Goal: Information Seeking & Learning: Learn about a topic

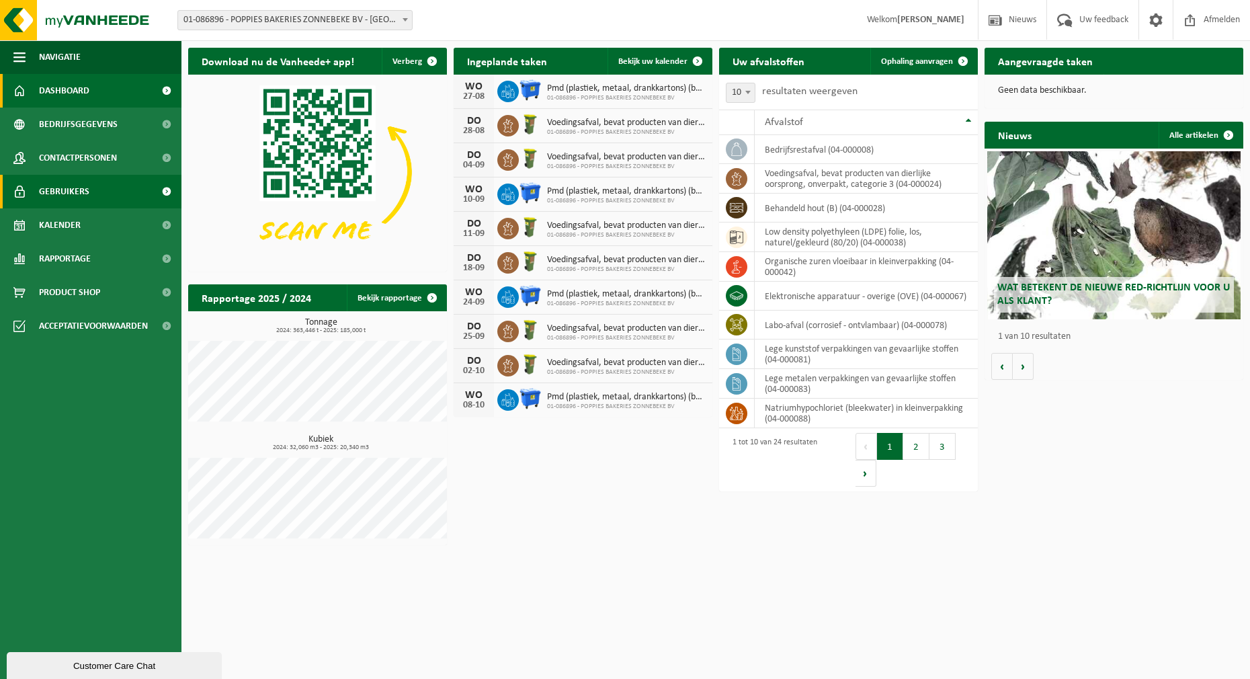
click at [69, 184] on span "Gebruikers" at bounding box center [64, 192] width 50 height 34
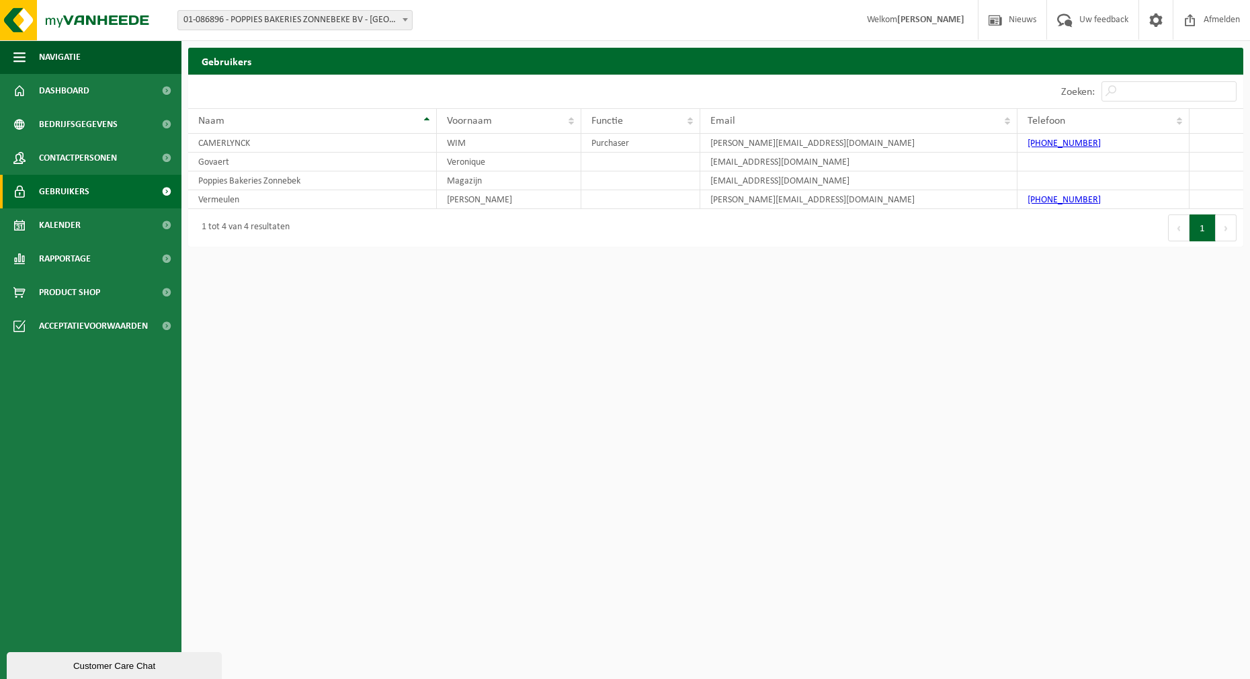
click at [155, 661] on div "Customer Care Chat" at bounding box center [114, 666] width 195 height 10
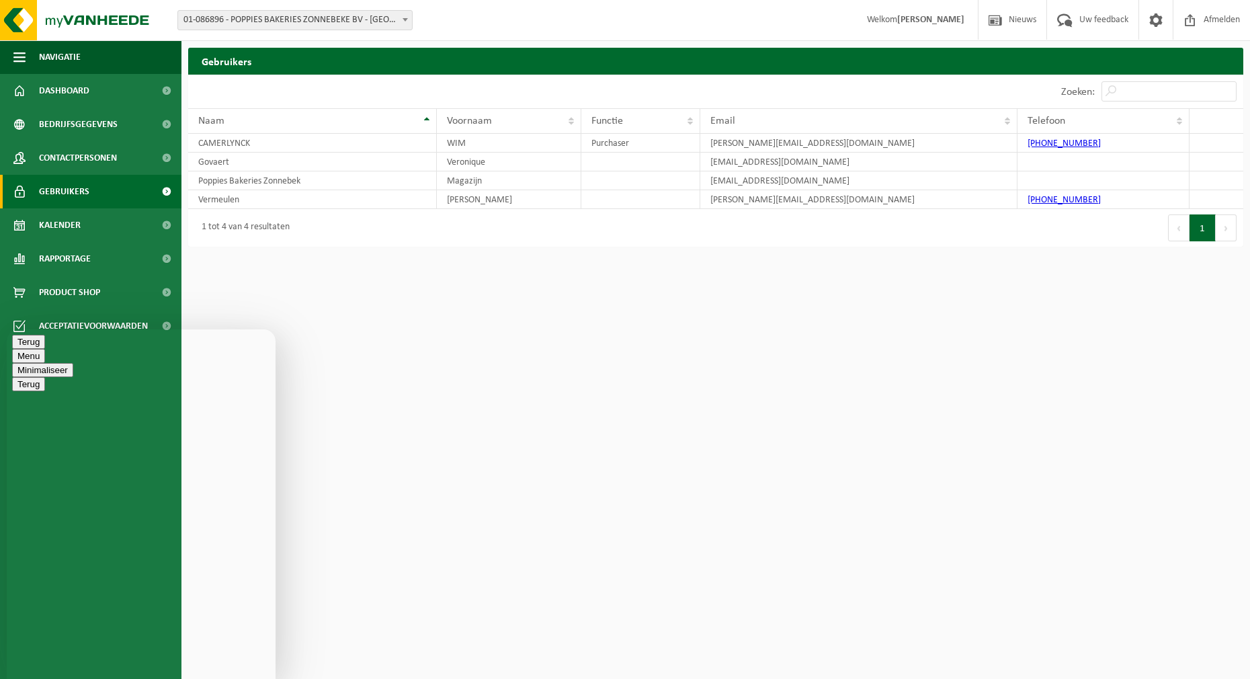
drag, startPoint x: 74, startPoint y: 410, endPoint x: 73, endPoint y: 438, distance: 27.6
click at [7, 329] on div "Beoordeel deze chat Upload bestand Emoji invoeren" at bounding box center [7, 329] width 0 height 0
click at [7, 329] on textarea at bounding box center [7, 329] width 0 height 0
type textarea "Hallo"
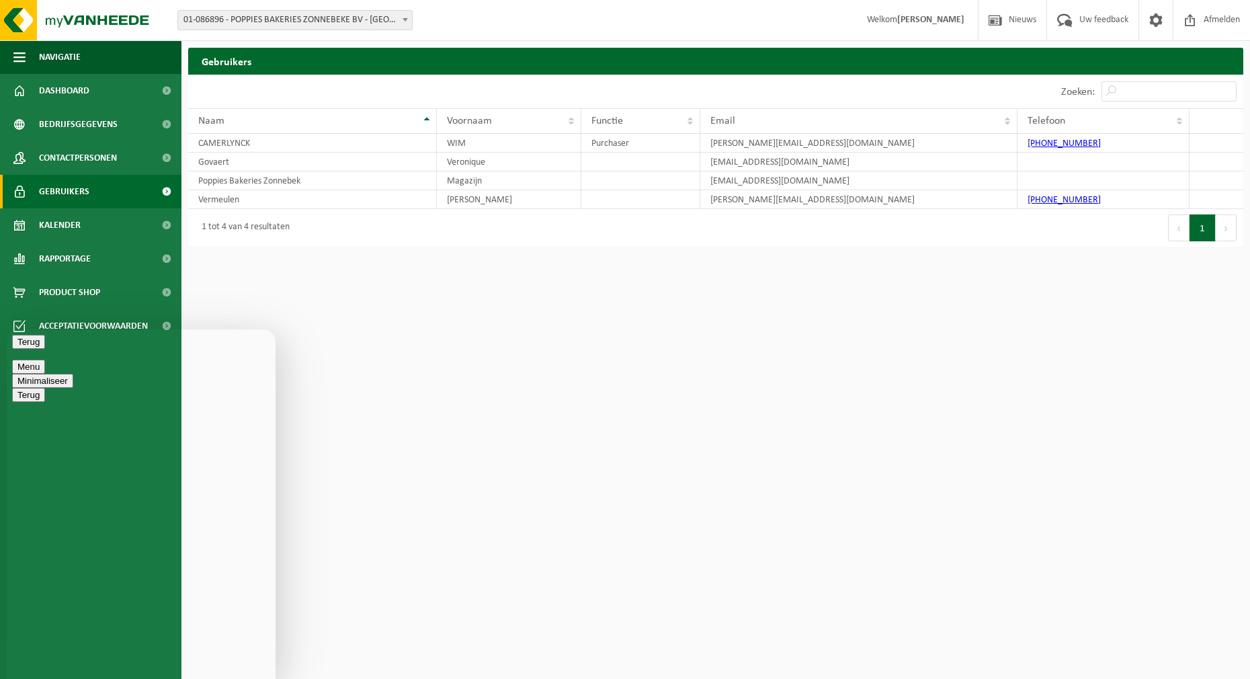
click at [7, 329] on textarea "Kun je een gebruiker bijvoegen aub ... plant manager, Kris Vangeluwe Kris.vange…" at bounding box center [7, 329] width 0 height 0
click at [7, 329] on textarea "Kun je een gebruiker bijvoegen aub ... plant manager, Kris Vangheluwe Kris.vang…" at bounding box center [7, 329] width 0 height 0
type textarea "Kun je een gebruiker bijvoegen aub ... plant manager, Kris Vangheluwe Kris.vang…"
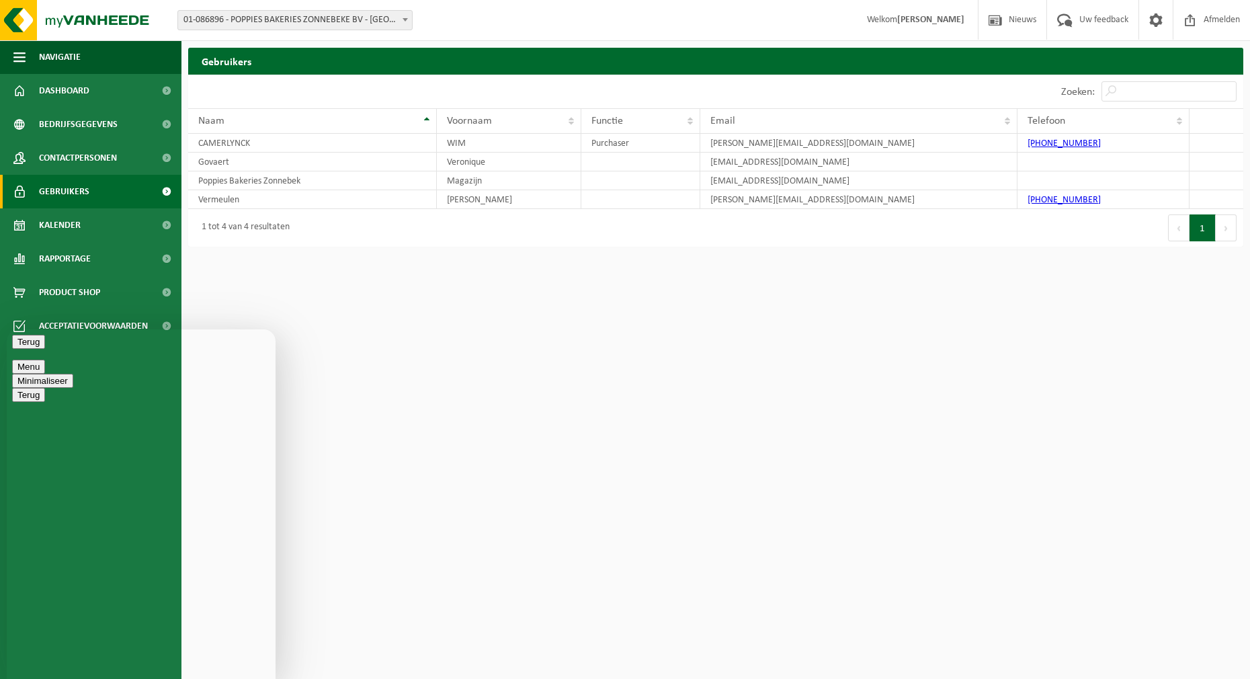
click at [530, 460] on html "Vestiging: 01-086896 - POPPIES BAKERIES ZONNEBEKE BV - ZONNEBEKE 01-086896 - PO…" at bounding box center [625, 339] width 1250 height 679
click at [386, 379] on html "Vestiging: 01-086896 - POPPIES BAKERIES ZONNEBEKE BV - ZONNEBEKE 01-086896 - PO…" at bounding box center [625, 339] width 1250 height 679
drag, startPoint x: 155, startPoint y: 348, endPoint x: 183, endPoint y: 339, distance: 29.6
click at [183, 339] on div "Terug" at bounding box center [141, 342] width 258 height 14
drag, startPoint x: 162, startPoint y: 351, endPoint x: 167, endPoint y: 299, distance: 52.0
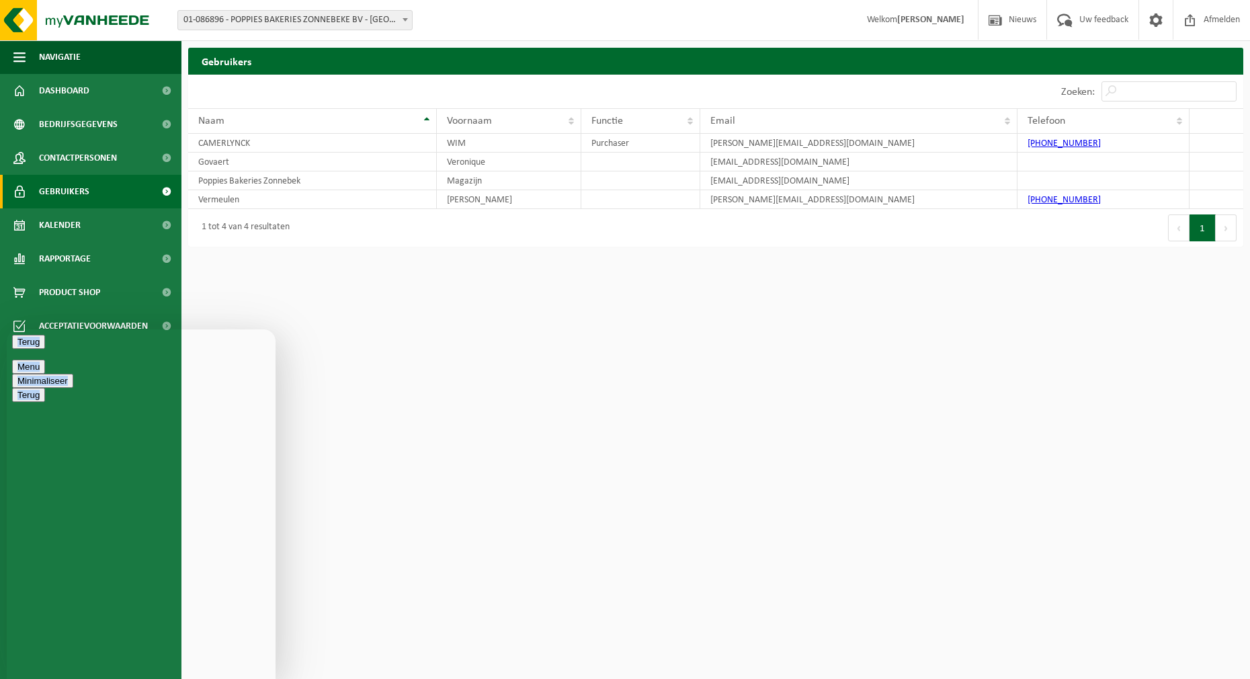
click html "Terug Menu Minimaliseer Terug Powered by tawk.to Beoordeel deze chat Upload bes…"
drag, startPoint x: 161, startPoint y: -30, endPoint x: 350, endPoint y: 319, distance: 397.6
click at [350, 319] on html "Vestiging: 01-086896 - POPPIES BAKERIES ZONNEBEKE BV - ZONNEBEKE 01-086896 - PO…" at bounding box center [625, 339] width 1250 height 679
click at [7, 329] on textarea at bounding box center [7, 329] width 0 height 0
type textarea "Alle rechten aub. Hij is de plant manager. Ook de rapportage"
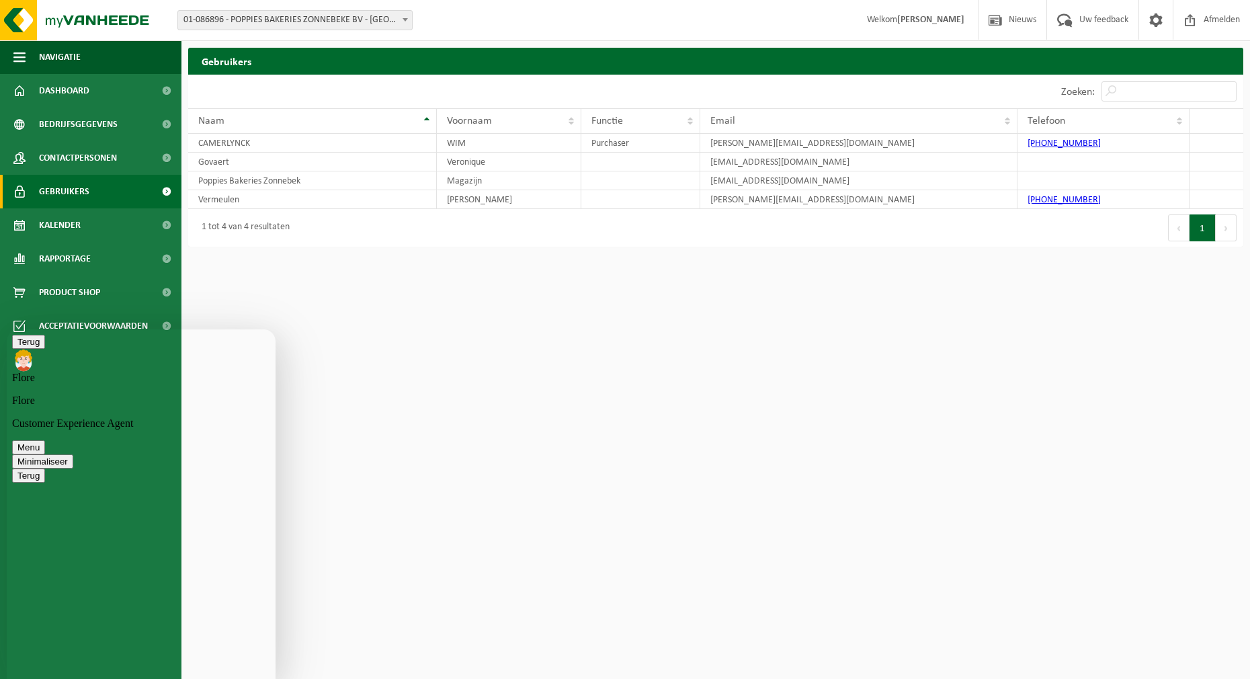
scroll to position [141, 0]
type textarea "Je mag eventueel mijn profiel copiëren als dit kan (met dezelfde rechten)"
type textarea "Perfect. Hij is op verlof vandaag. Morgen zal hij dit zien. Bedankt"
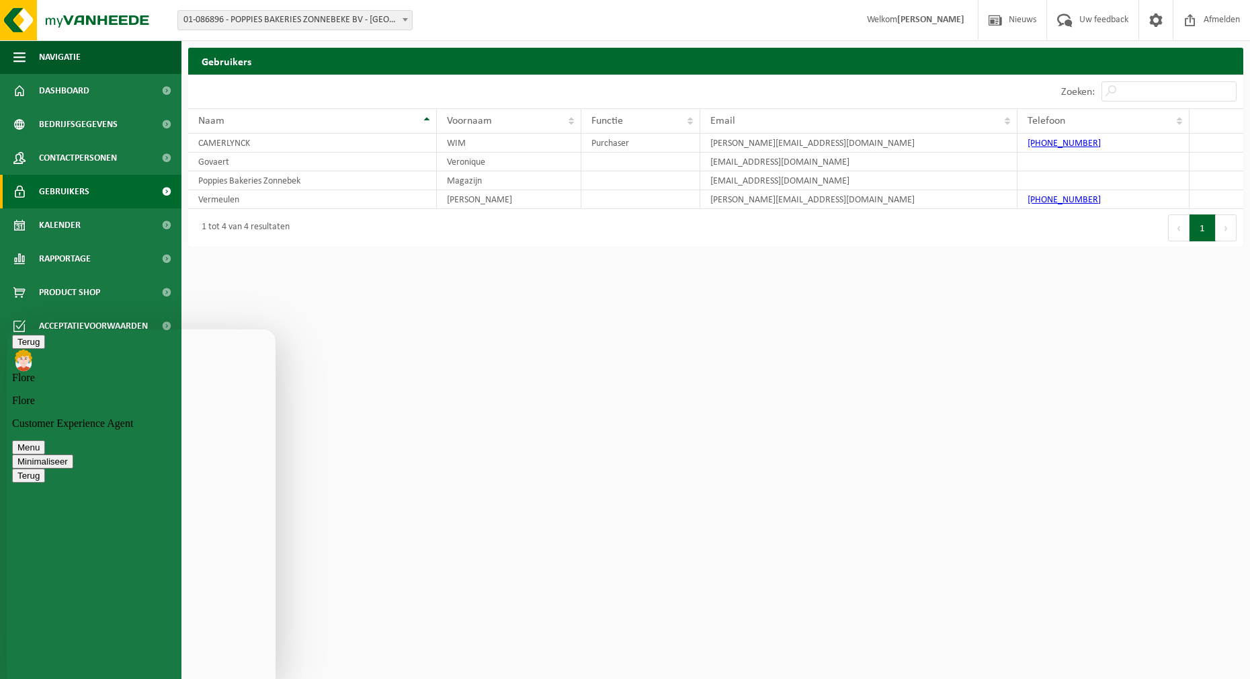
click at [73, 454] on button "Minimaliseer" at bounding box center [42, 461] width 61 height 14
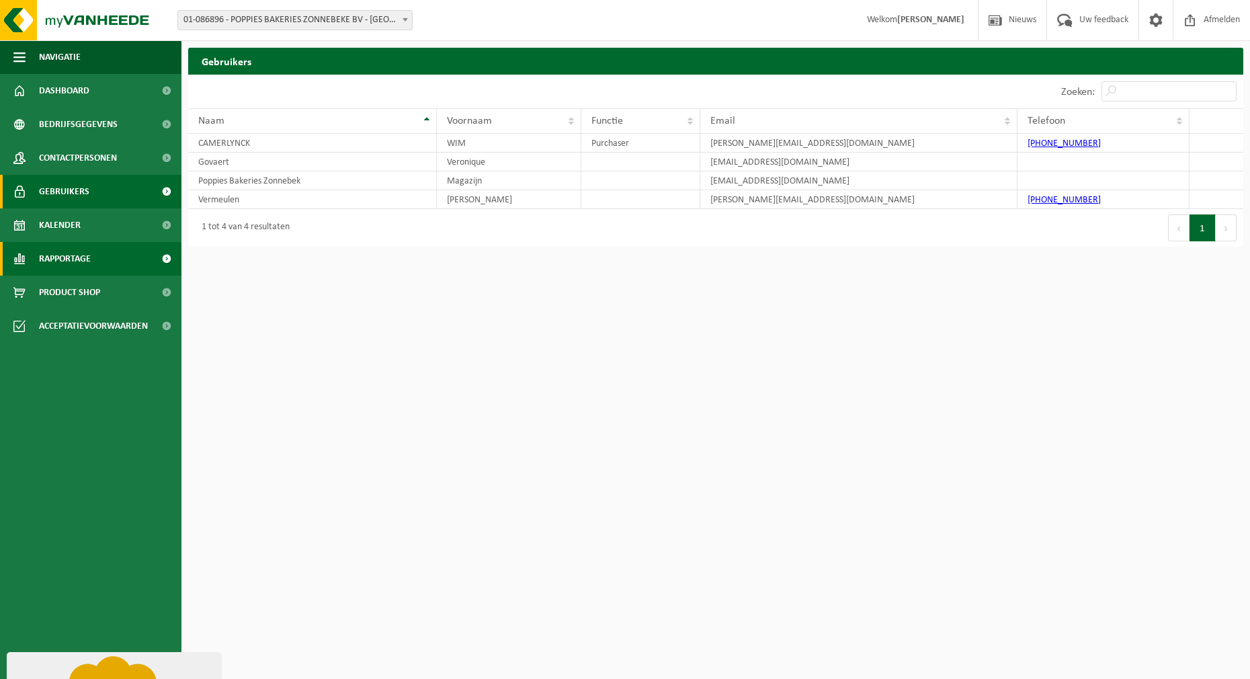
click at [70, 255] on span "Rapportage" at bounding box center [65, 259] width 52 height 34
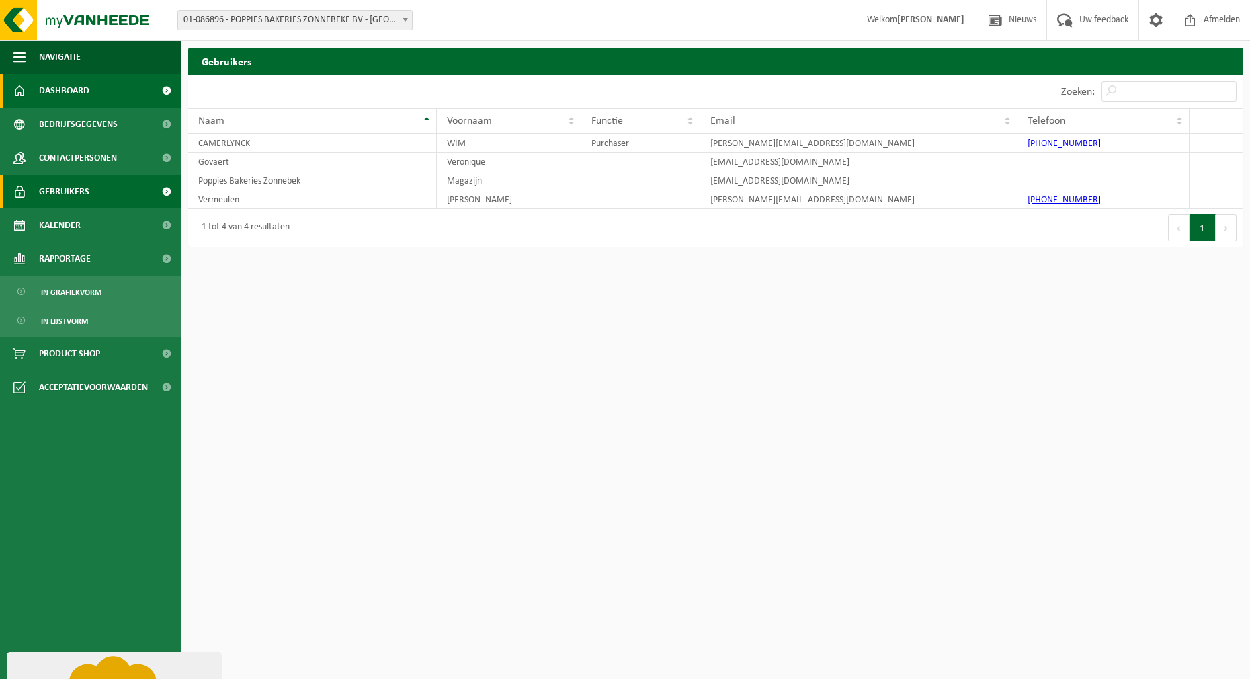
click at [74, 93] on span "Dashboard" at bounding box center [64, 91] width 50 height 34
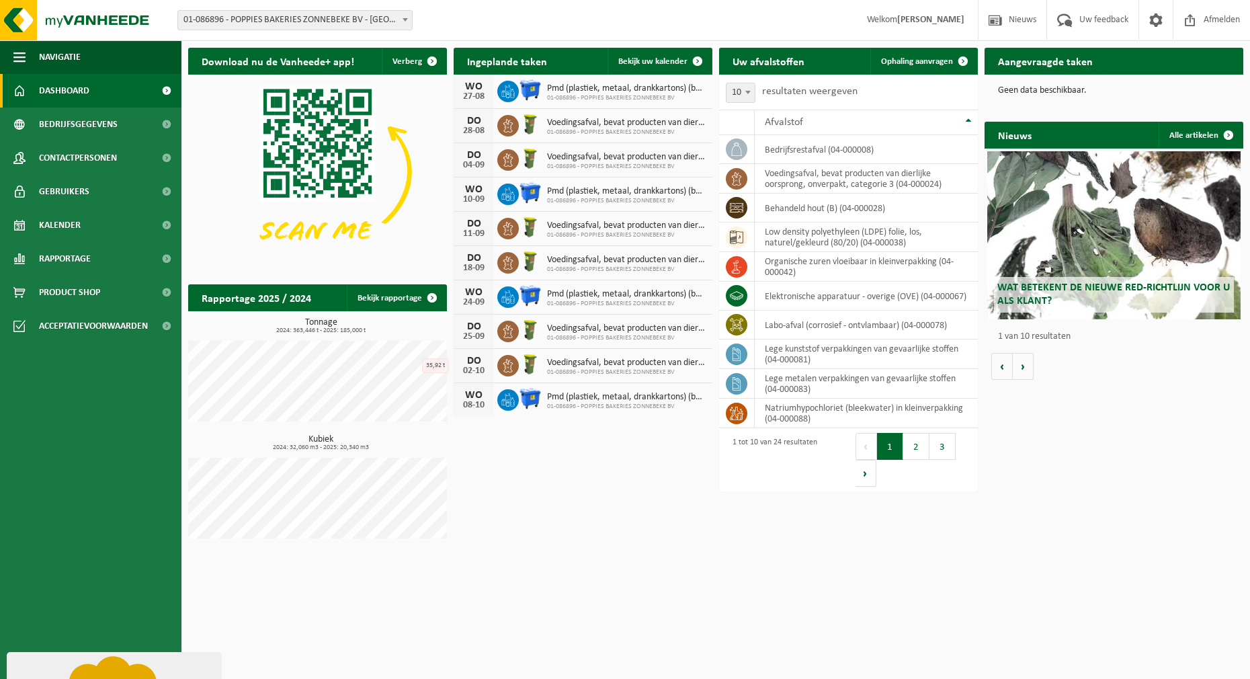
click at [1083, 298] on h2 "Wat betekent de nieuwe RED-richtlijn voor u als klant?" at bounding box center [1114, 294] width 240 height 35
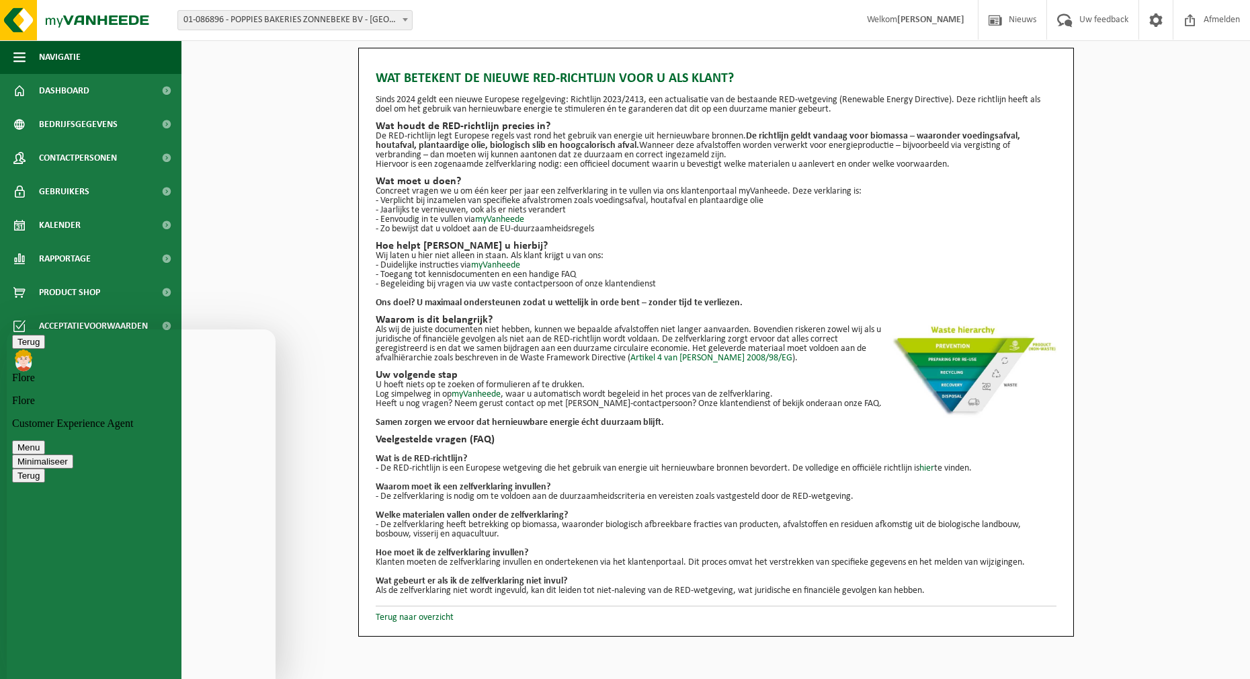
scroll to position [473, 0]
click at [271, 136] on div "Wat betekent de nieuwe RED-richtlijn voor u als klant? Sinds 2024 geldt een nie…" at bounding box center [715, 342] width 1069 height 589
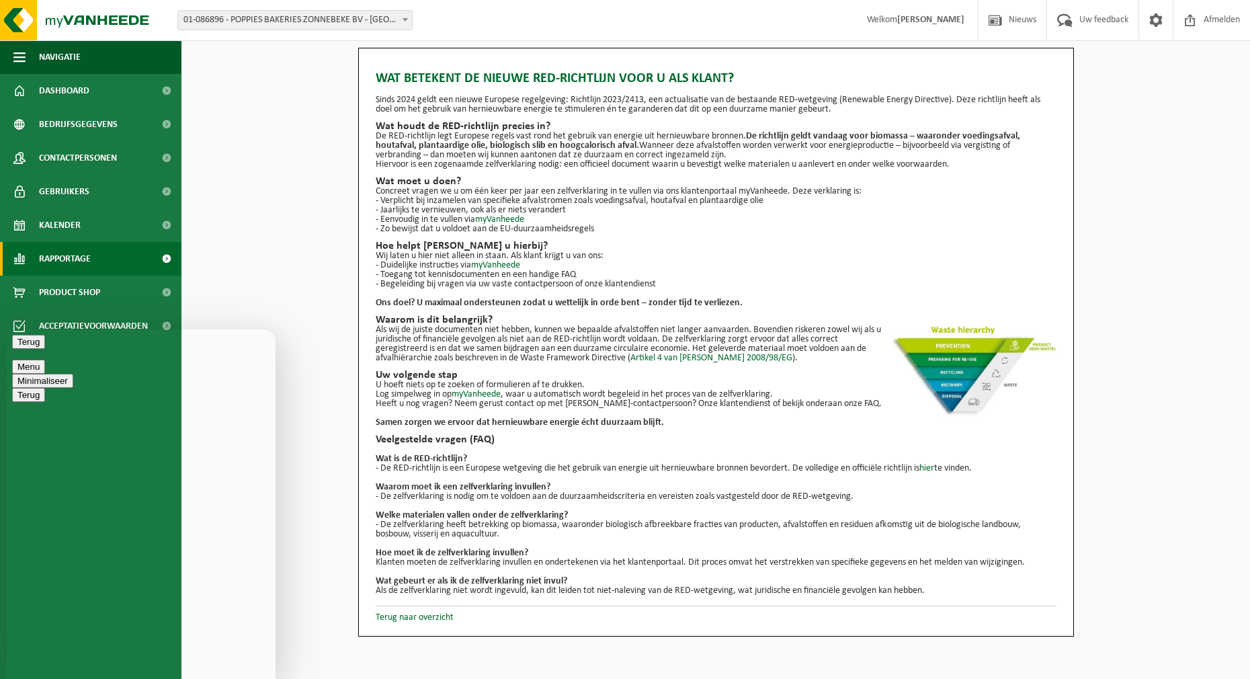
click at [78, 262] on span "Rapportage" at bounding box center [65, 259] width 52 height 34
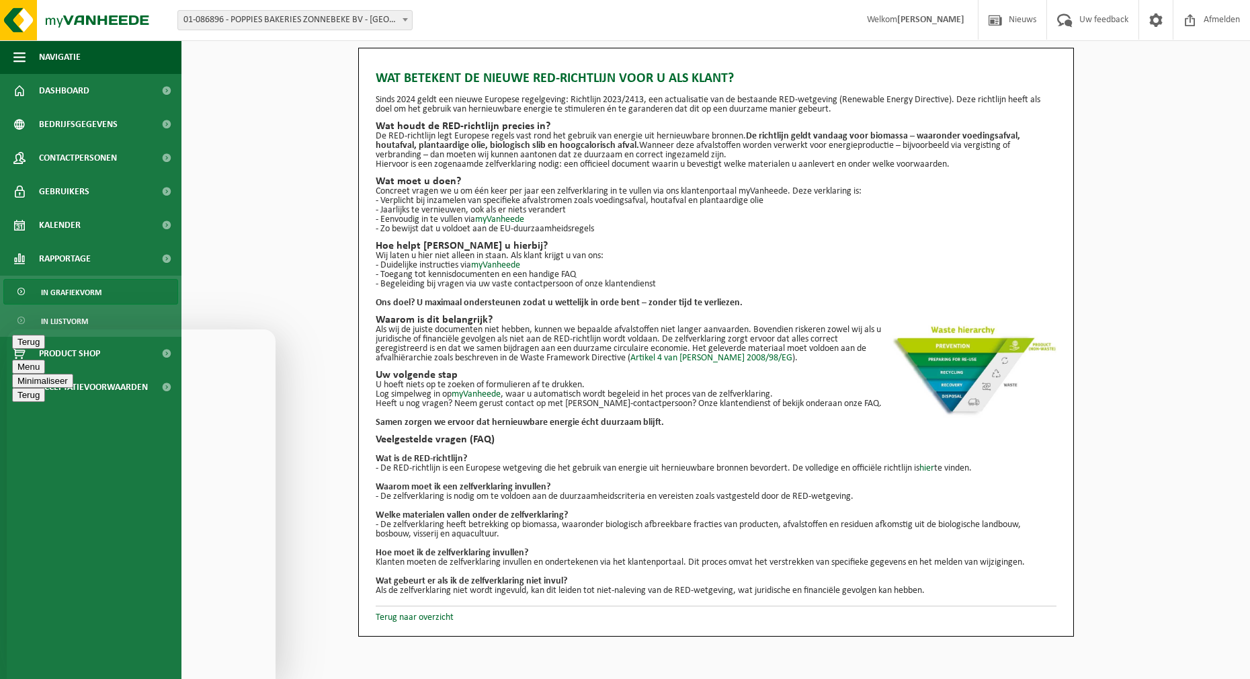
click at [93, 294] on span "In grafiekvorm" at bounding box center [71, 293] width 60 height 26
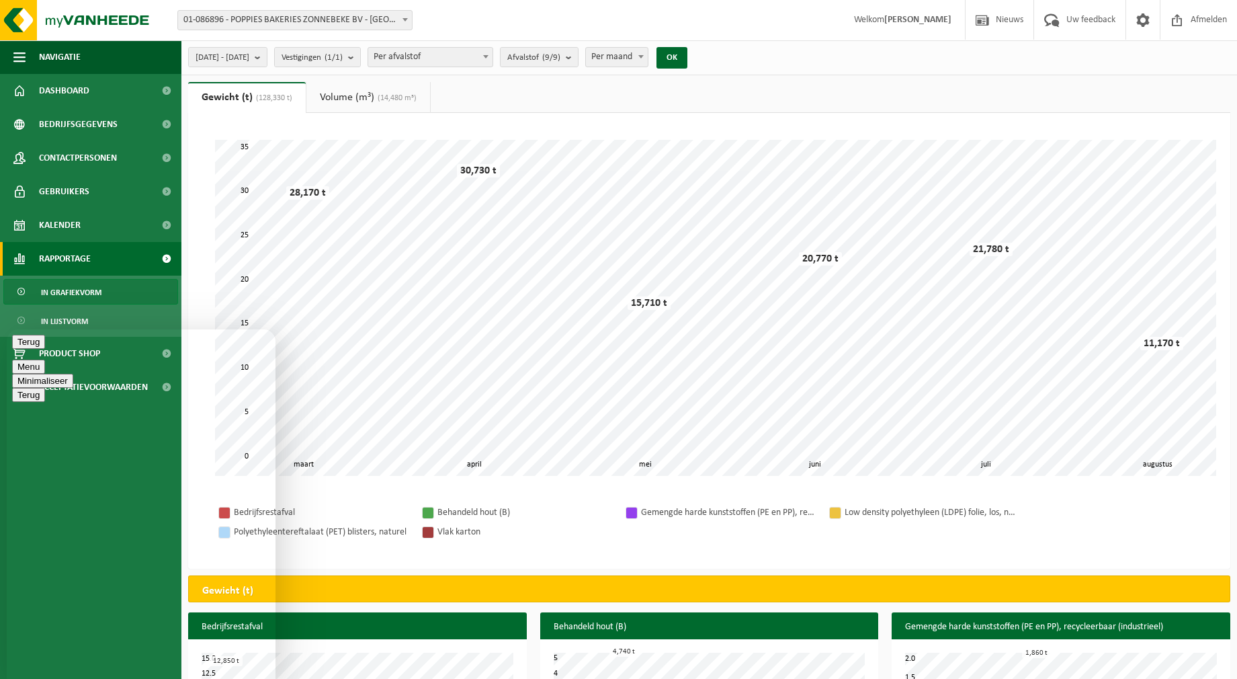
scroll to position [473, 0]
click at [493, 59] on span at bounding box center [485, 56] width 13 height 17
select select "2"
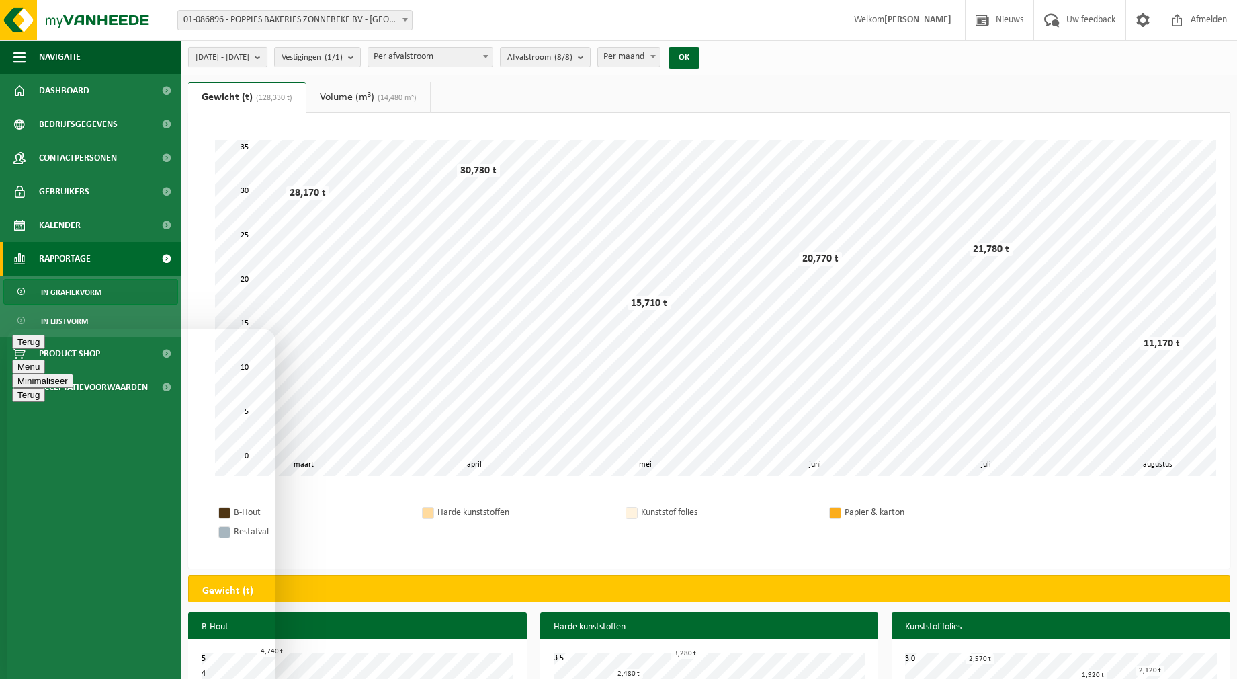
click at [267, 58] on b "submit" at bounding box center [261, 57] width 12 height 19
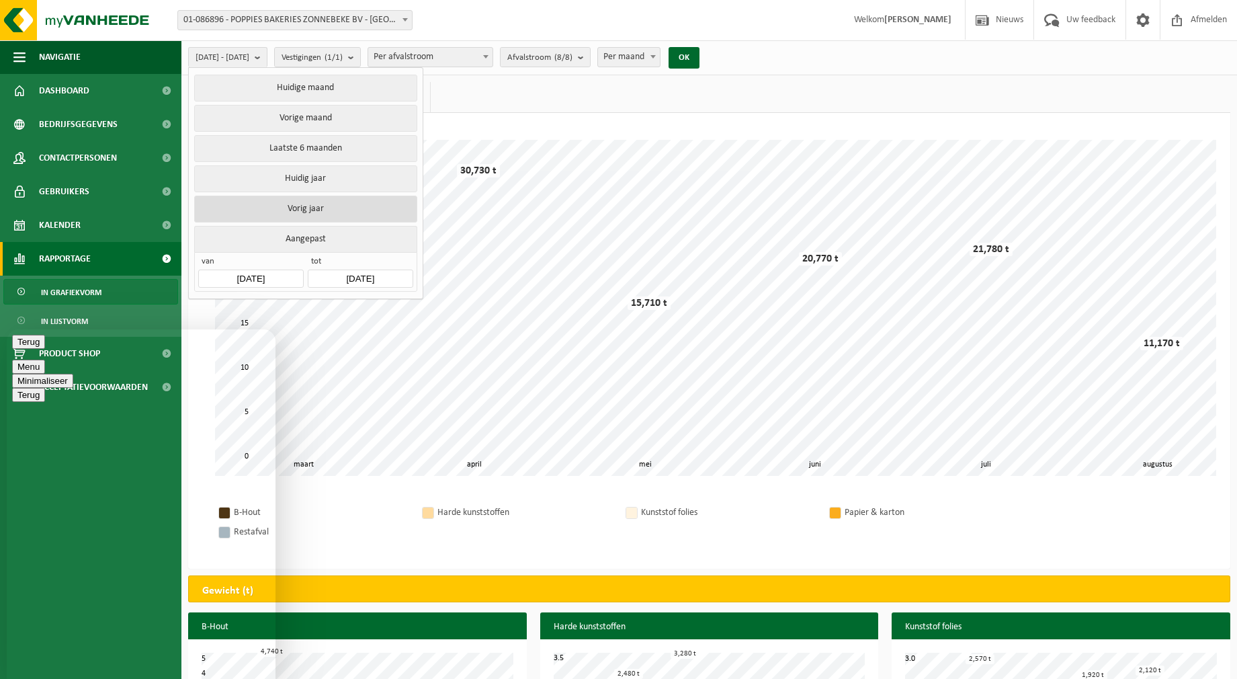
click at [318, 200] on button "Vorig jaar" at bounding box center [305, 209] width 222 height 27
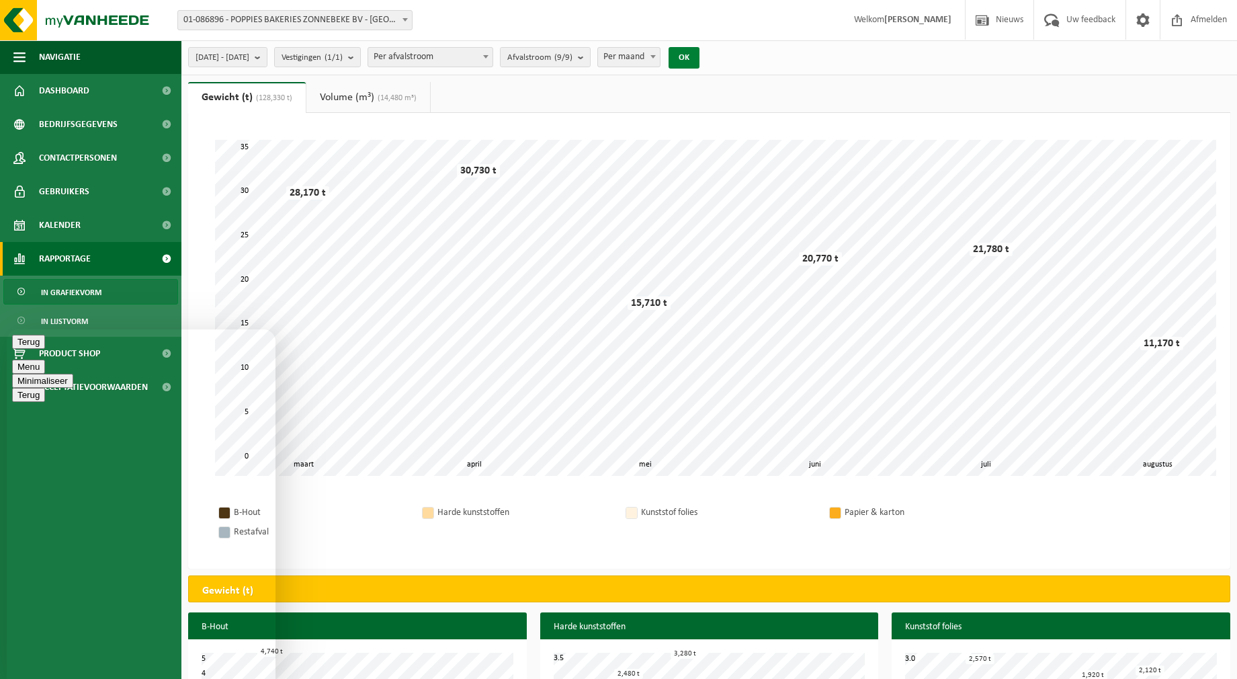
click at [700, 55] on button "OK" at bounding box center [684, 58] width 31 height 22
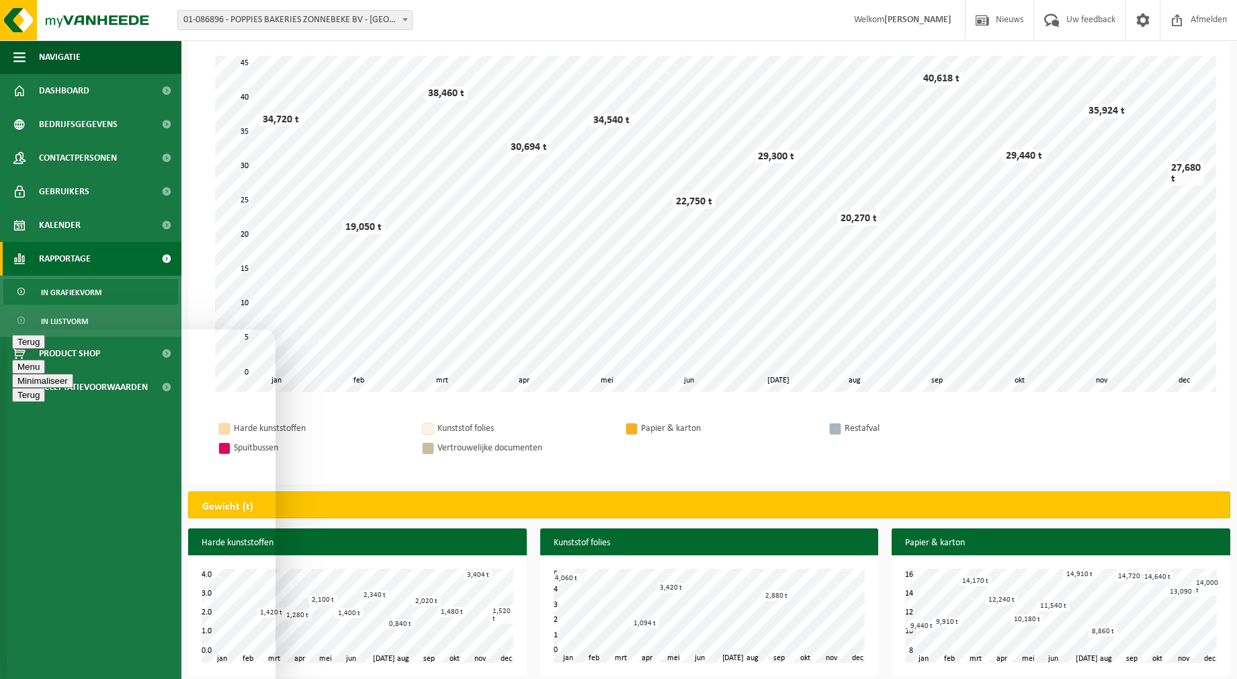
scroll to position [0, 0]
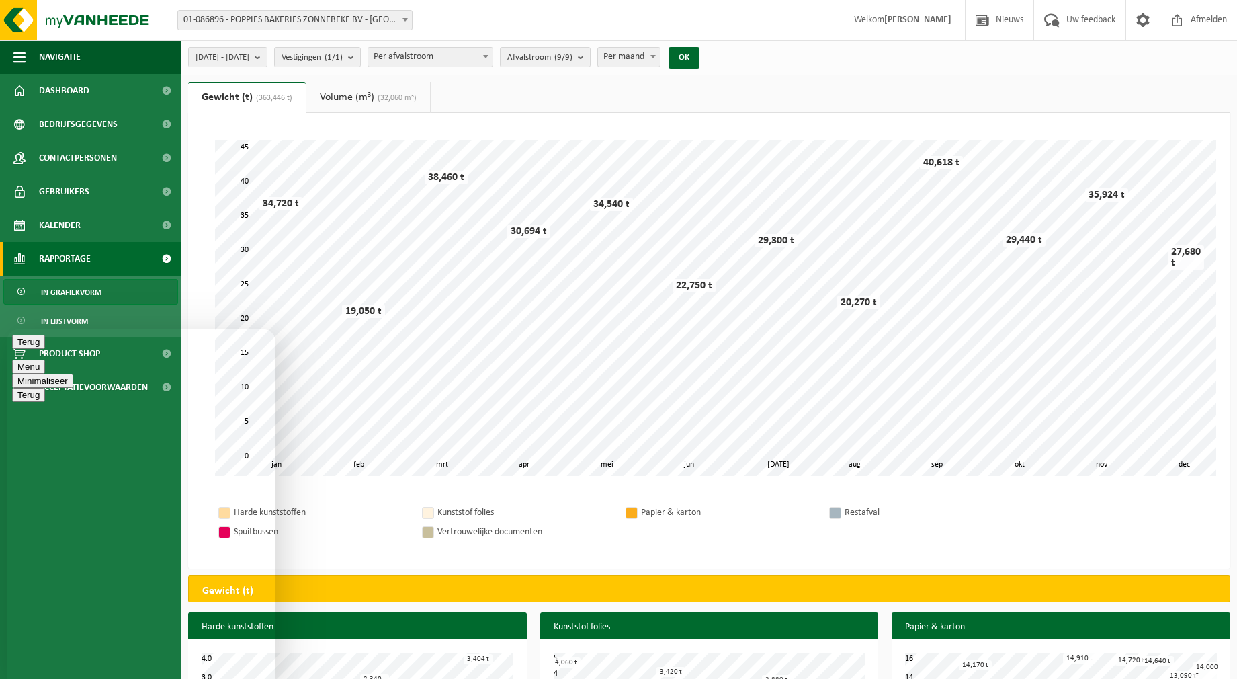
click at [407, 19] on b at bounding box center [405, 19] width 5 height 3
click at [267, 62] on b "submit" at bounding box center [261, 57] width 12 height 19
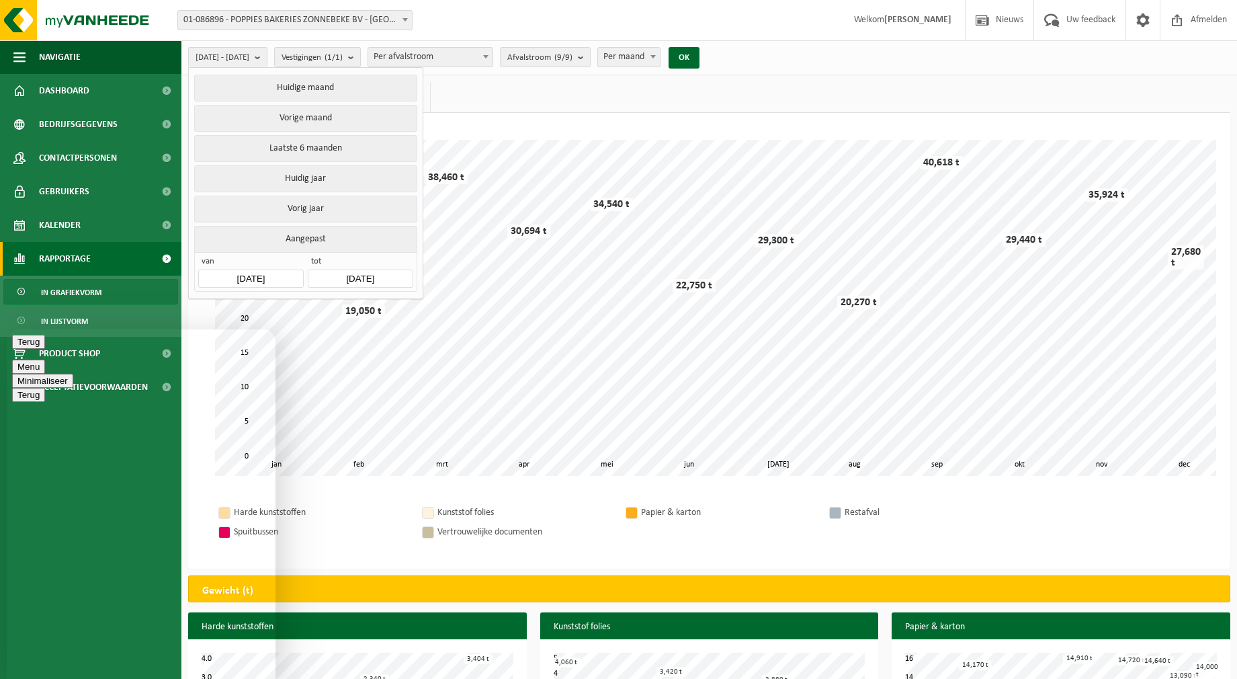
click at [306, 238] on button "Aangepast" at bounding box center [305, 239] width 222 height 26
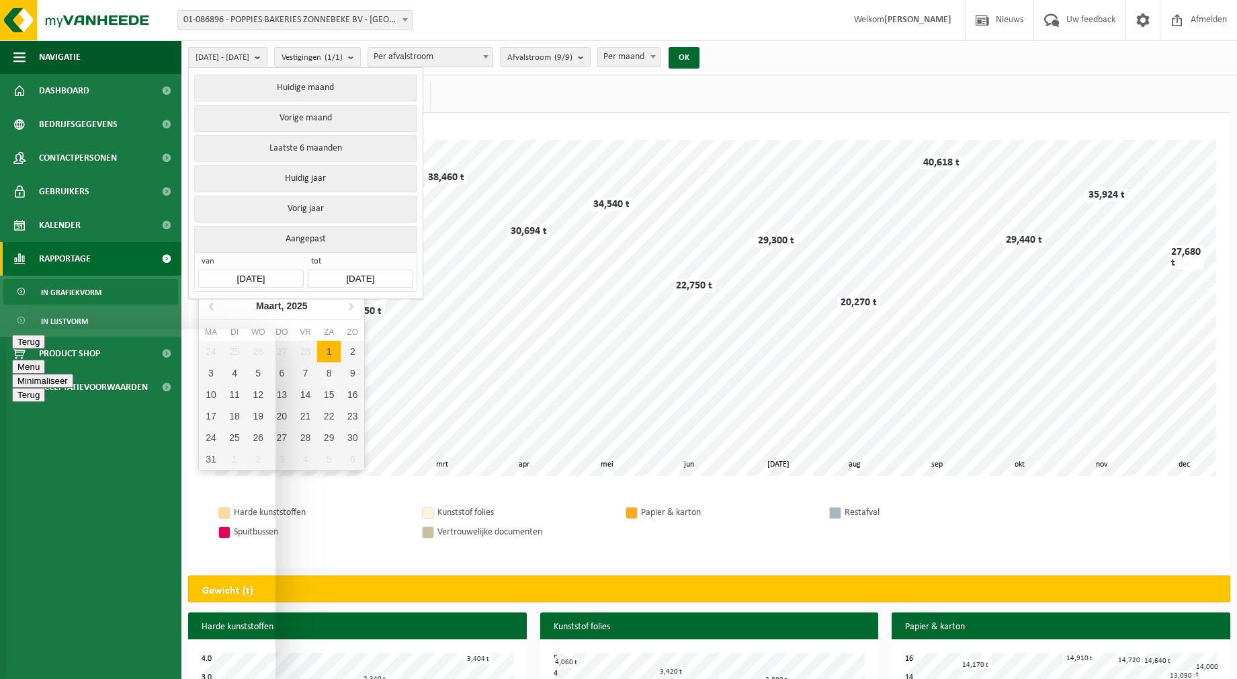
click at [284, 272] on input "[DATE]" at bounding box center [250, 279] width 105 height 18
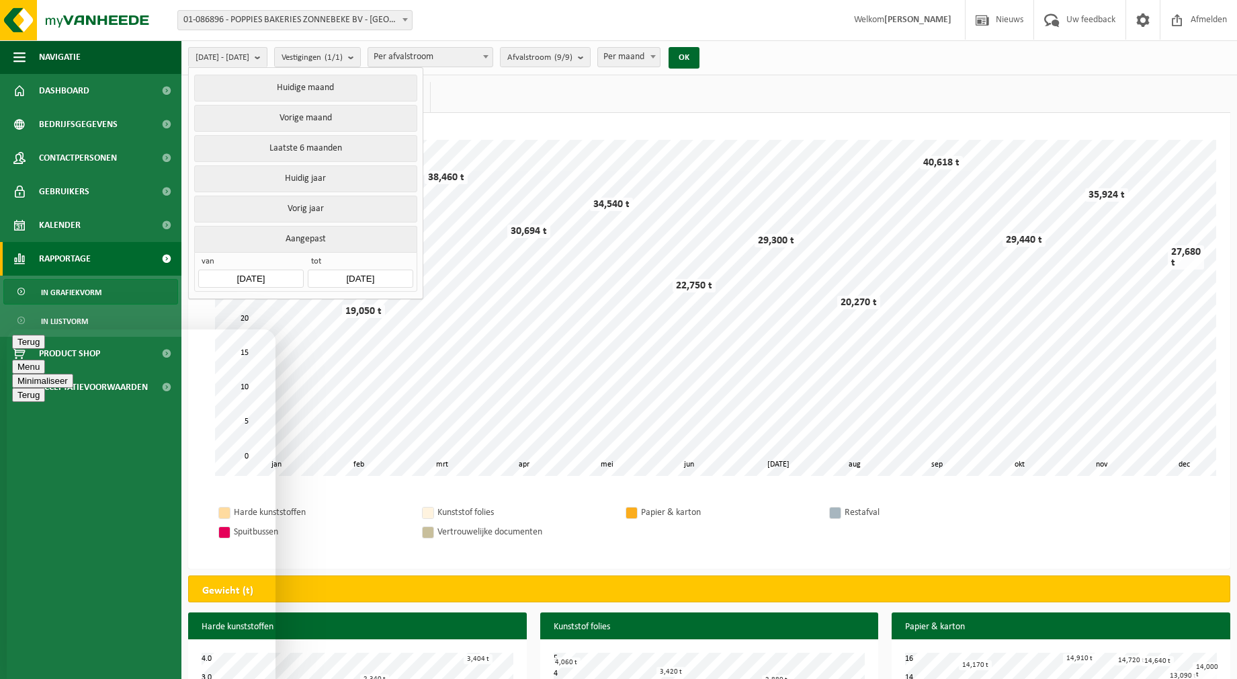
click at [73, 374] on button "Minimaliseer" at bounding box center [42, 381] width 61 height 14
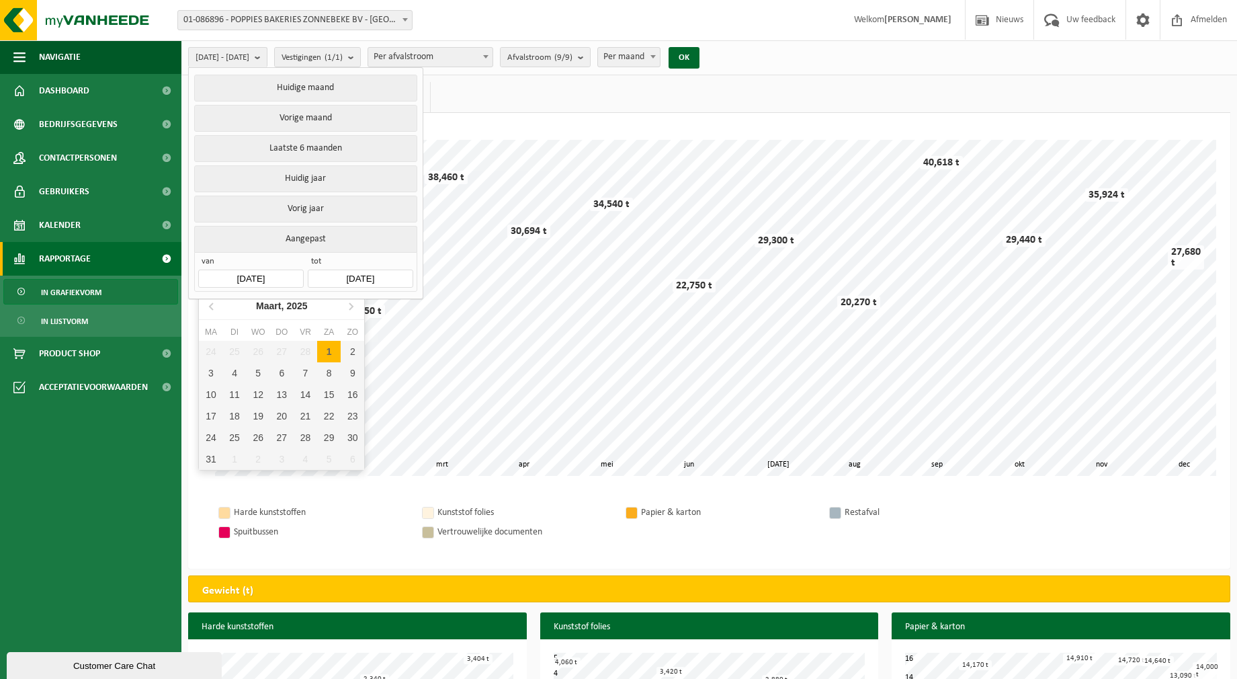
click at [263, 272] on input "[DATE]" at bounding box center [250, 279] width 105 height 18
click at [207, 306] on icon at bounding box center [213, 306] width 22 height 22
click at [208, 304] on icon at bounding box center [213, 306] width 22 height 22
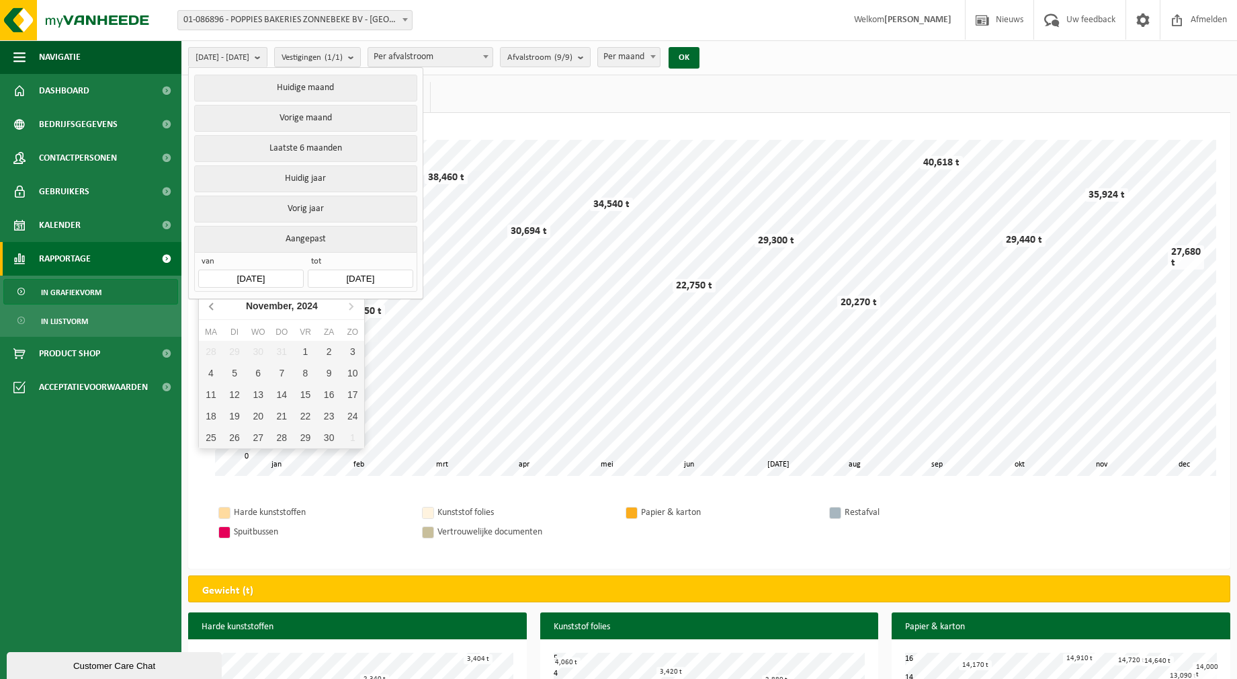
click at [208, 304] on icon at bounding box center [213, 306] width 22 height 22
click at [208, 303] on icon at bounding box center [213, 306] width 22 height 22
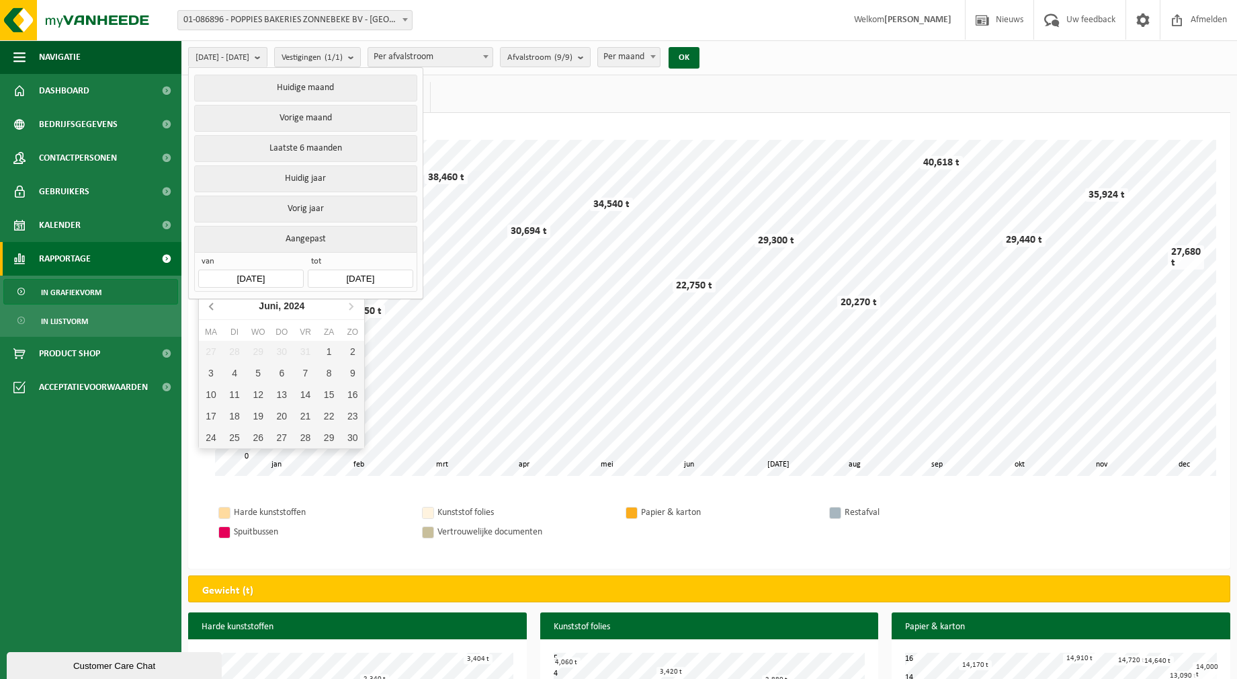
click at [208, 303] on icon at bounding box center [213, 306] width 22 height 22
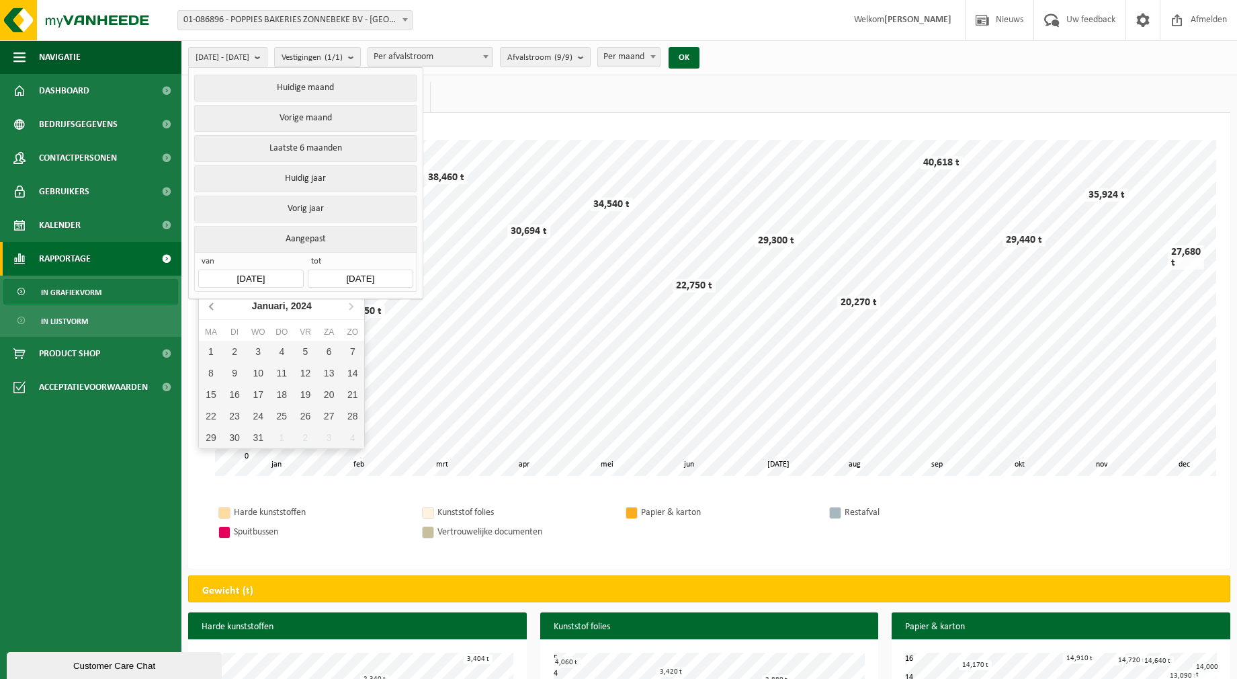
click at [208, 303] on icon at bounding box center [213, 306] width 22 height 22
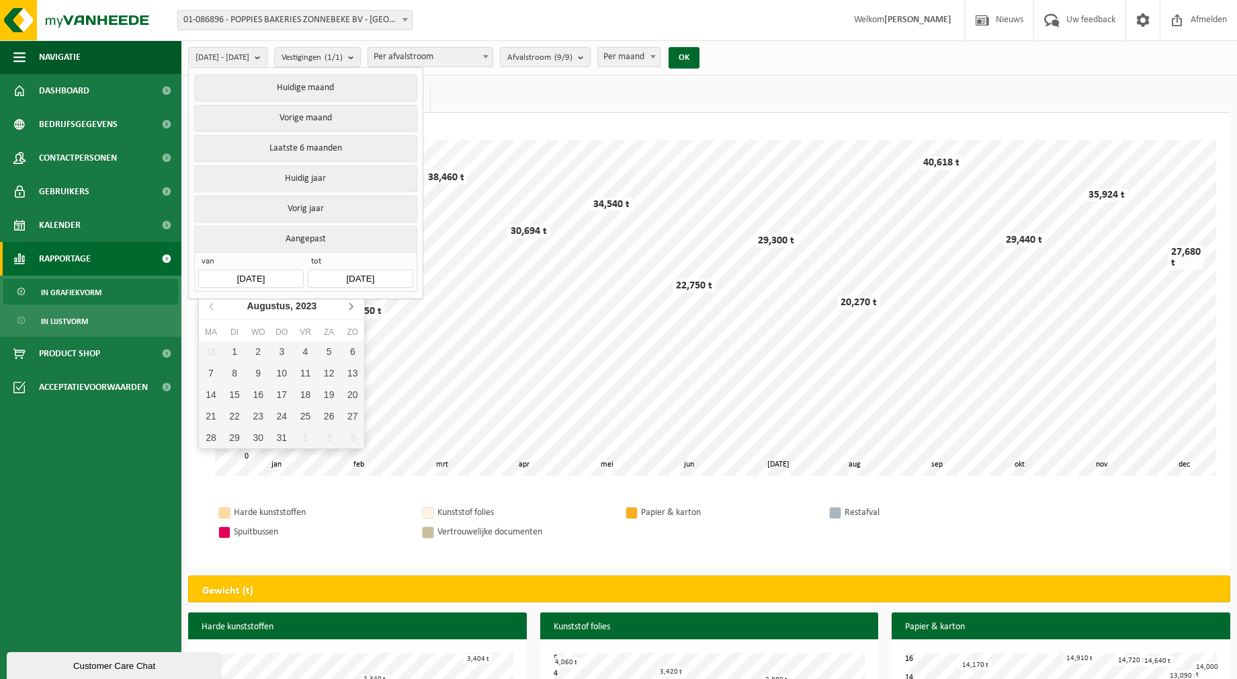
click at [352, 305] on icon at bounding box center [351, 306] width 3 height 7
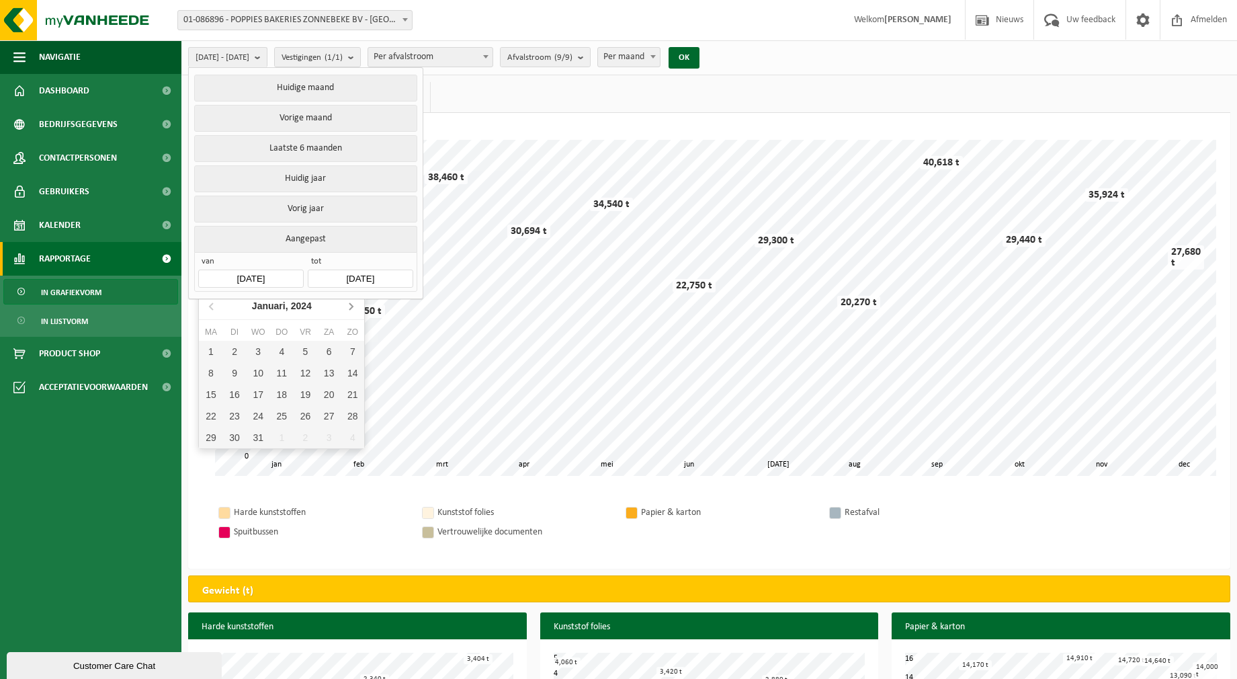
click at [352, 305] on icon at bounding box center [351, 306] width 3 height 7
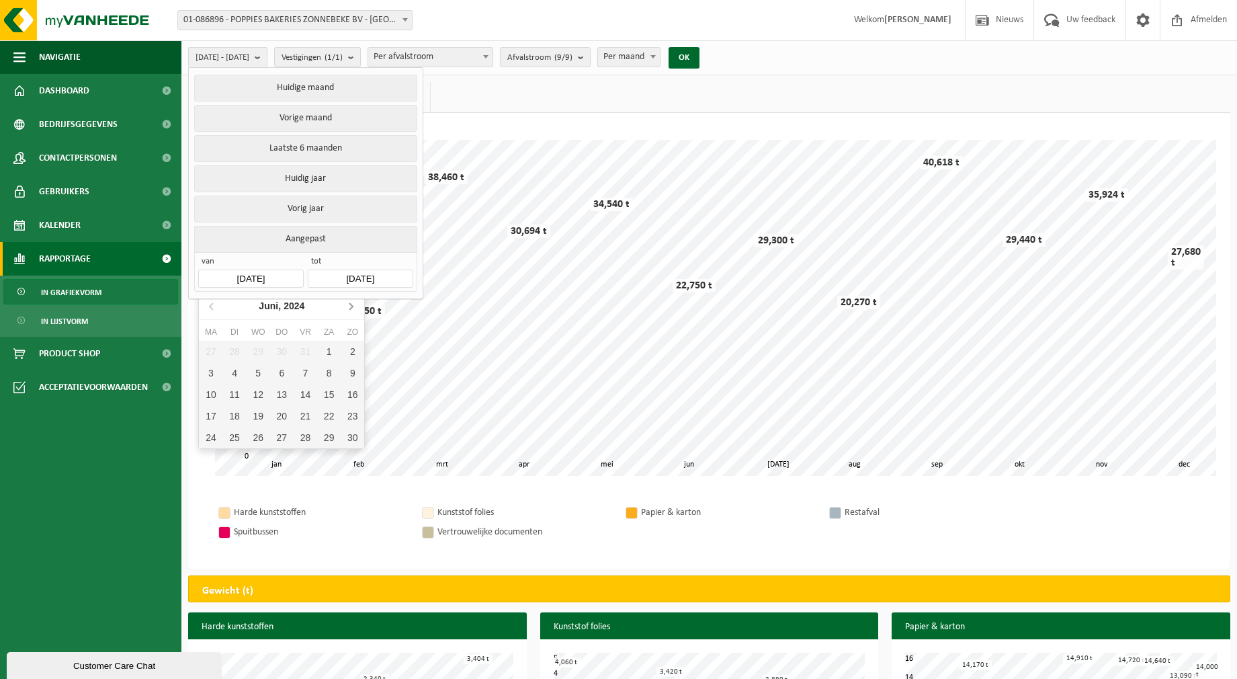
click at [352, 305] on icon at bounding box center [351, 306] width 3 height 7
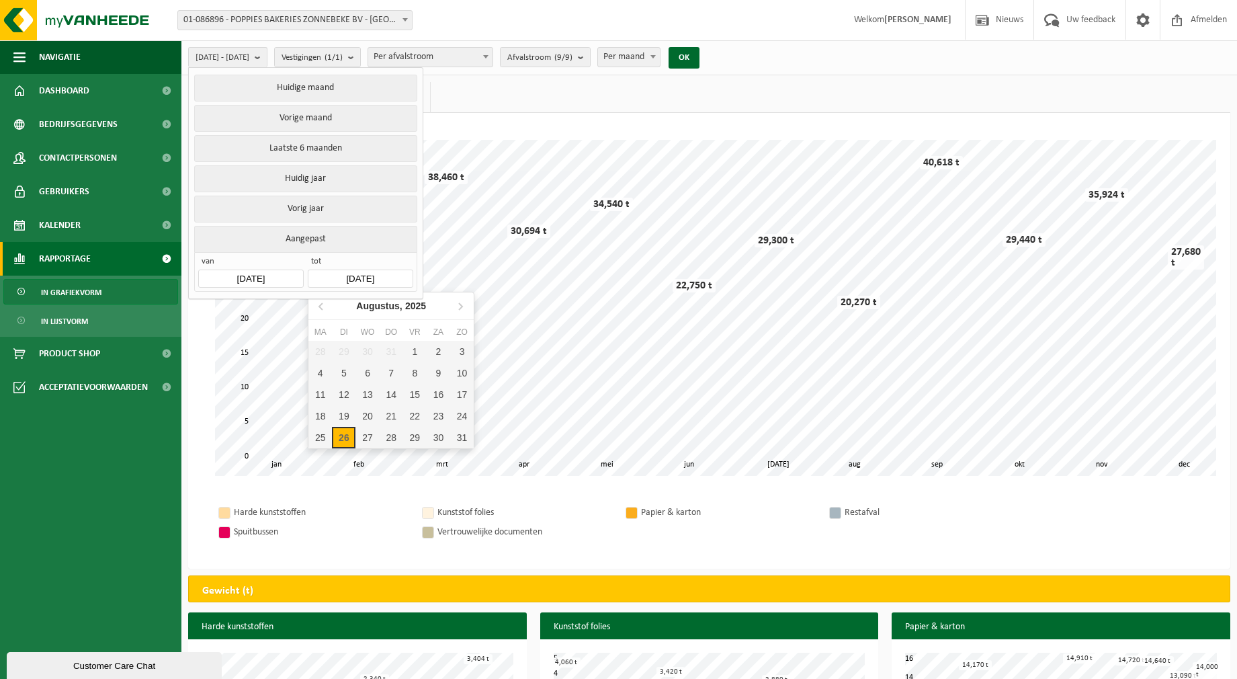
click at [390, 274] on input "[DATE]" at bounding box center [360, 279] width 105 height 18
click at [461, 306] on icon at bounding box center [460, 306] width 3 height 7
click at [319, 307] on icon at bounding box center [320, 306] width 3 height 7
click at [346, 432] on div "26" at bounding box center [344, 438] width 24 height 22
type input "[DATE]"
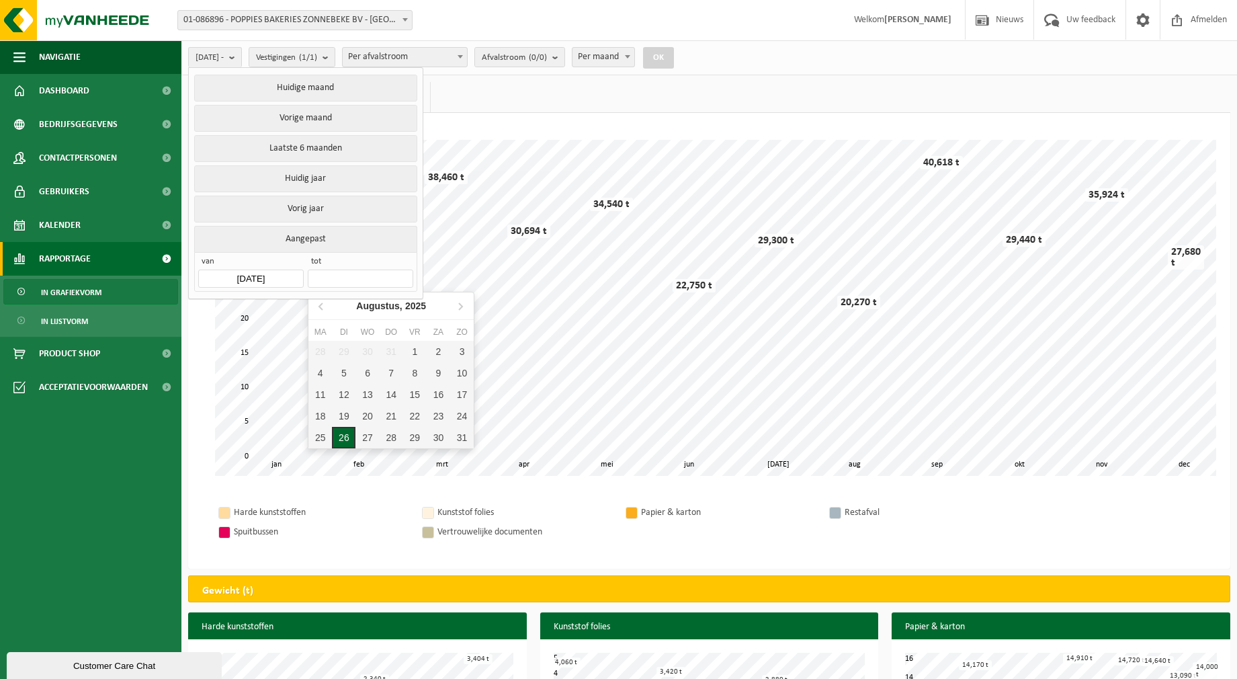
click at [341, 430] on div "26" at bounding box center [344, 438] width 24 height 22
type input "[DATE]"
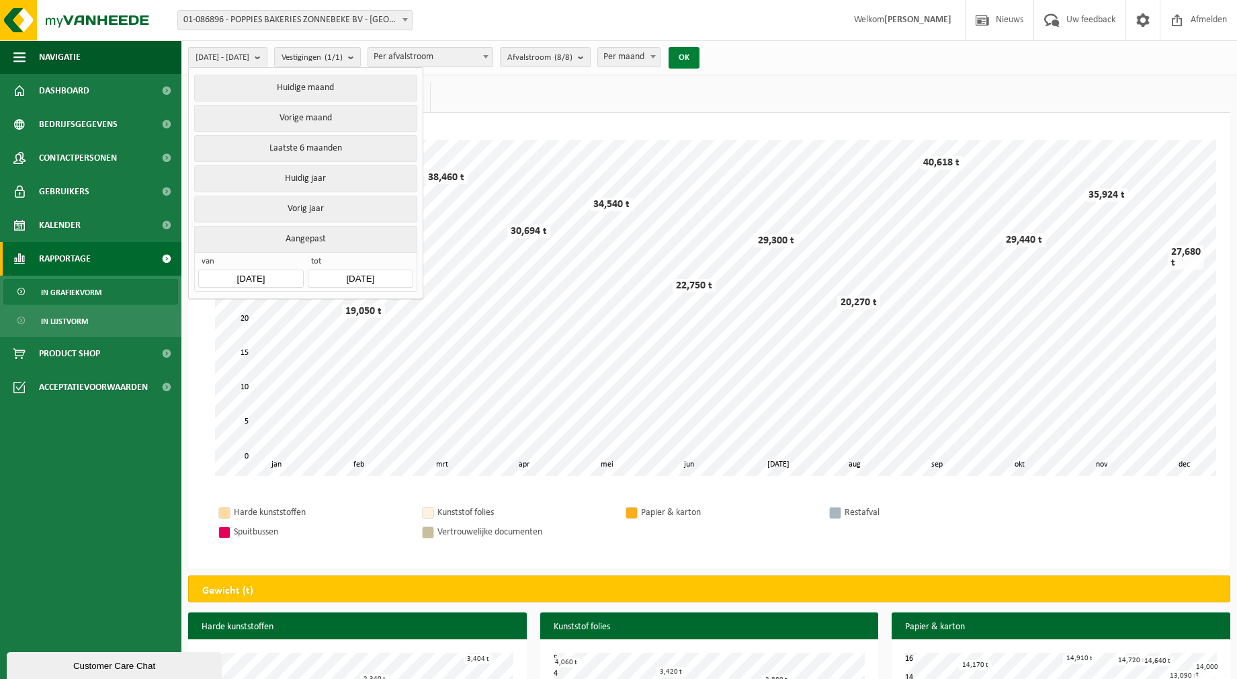
click at [700, 56] on button "OK" at bounding box center [684, 58] width 31 height 22
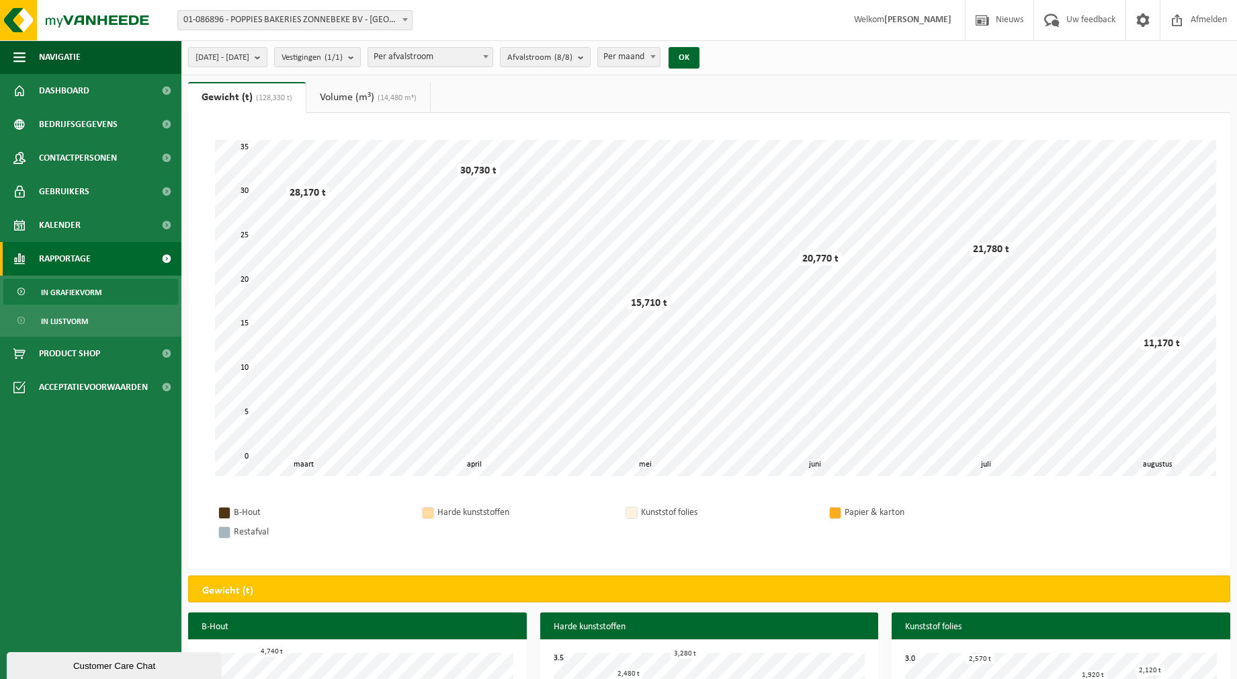
click at [267, 56] on b "submit" at bounding box center [261, 57] width 12 height 19
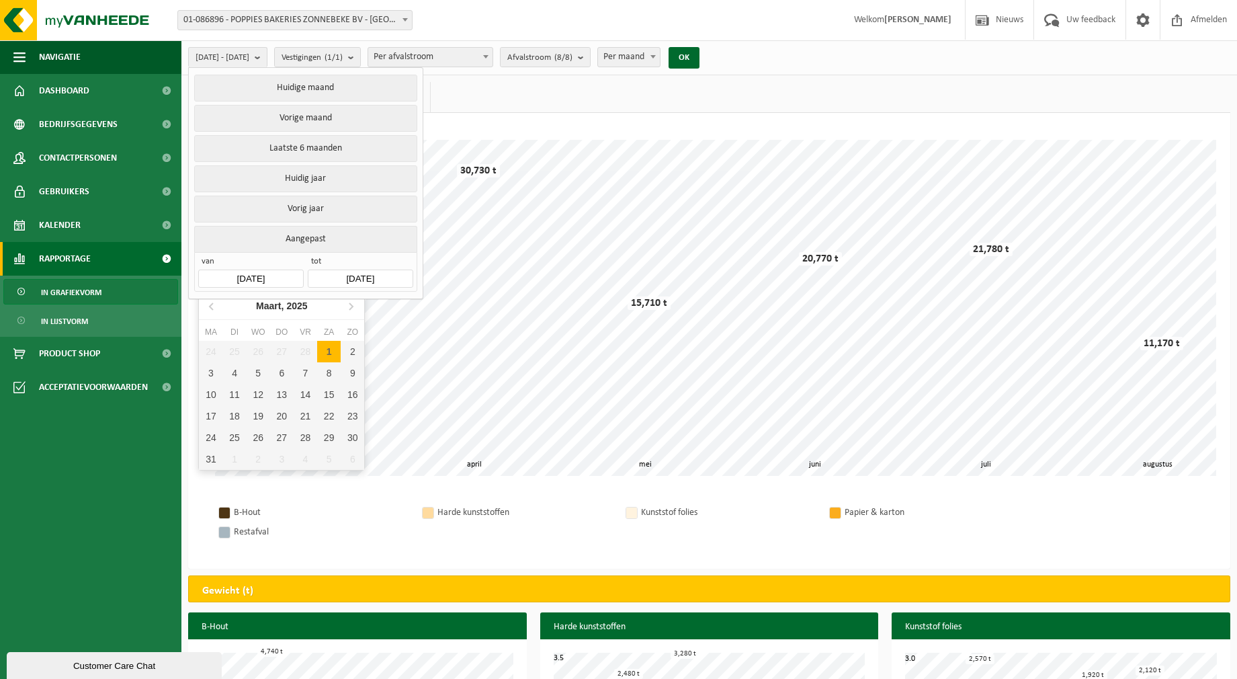
click at [280, 274] on input "[DATE]" at bounding box center [250, 279] width 105 height 18
click at [211, 307] on icon at bounding box center [213, 306] width 22 height 22
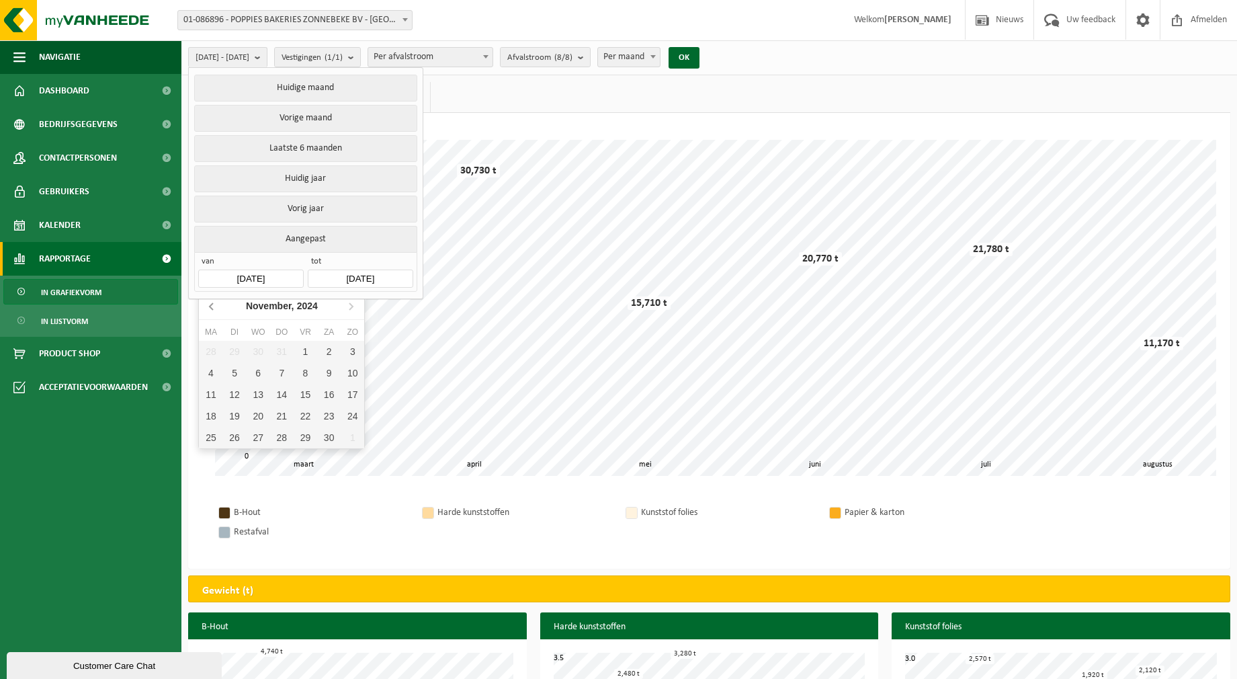
click at [211, 307] on icon at bounding box center [213, 306] width 22 height 22
type input "[DATE]"
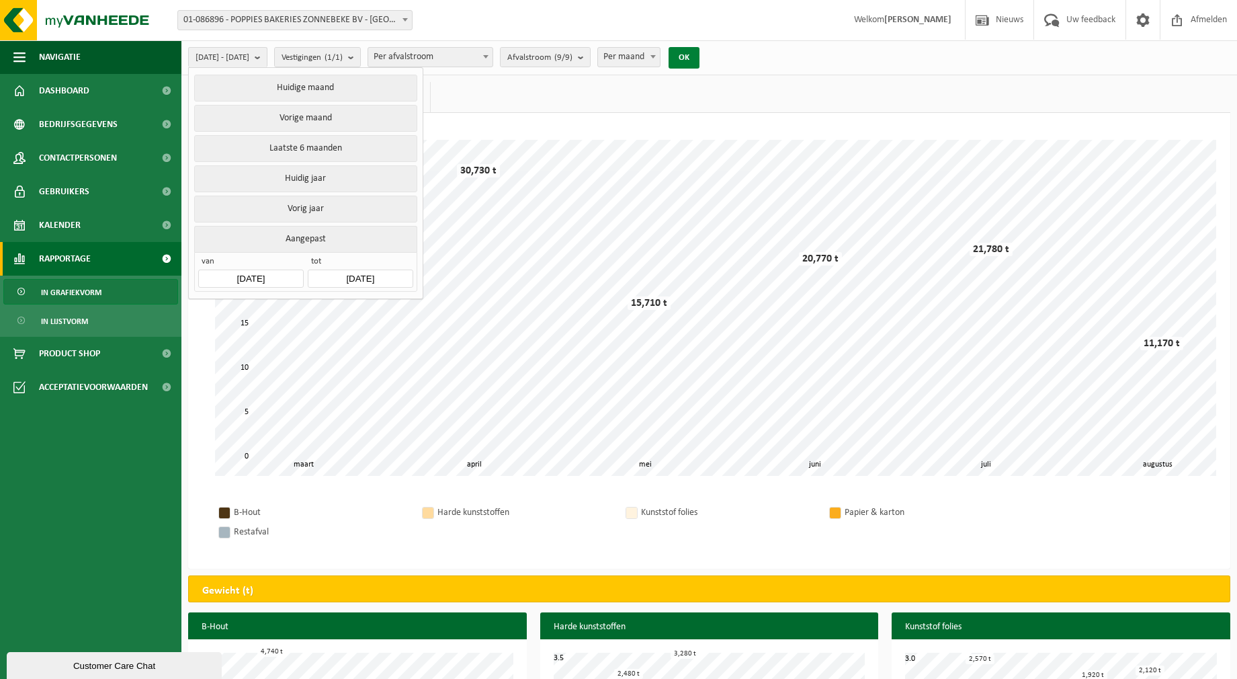
click at [700, 56] on button "OK" at bounding box center [684, 58] width 31 height 22
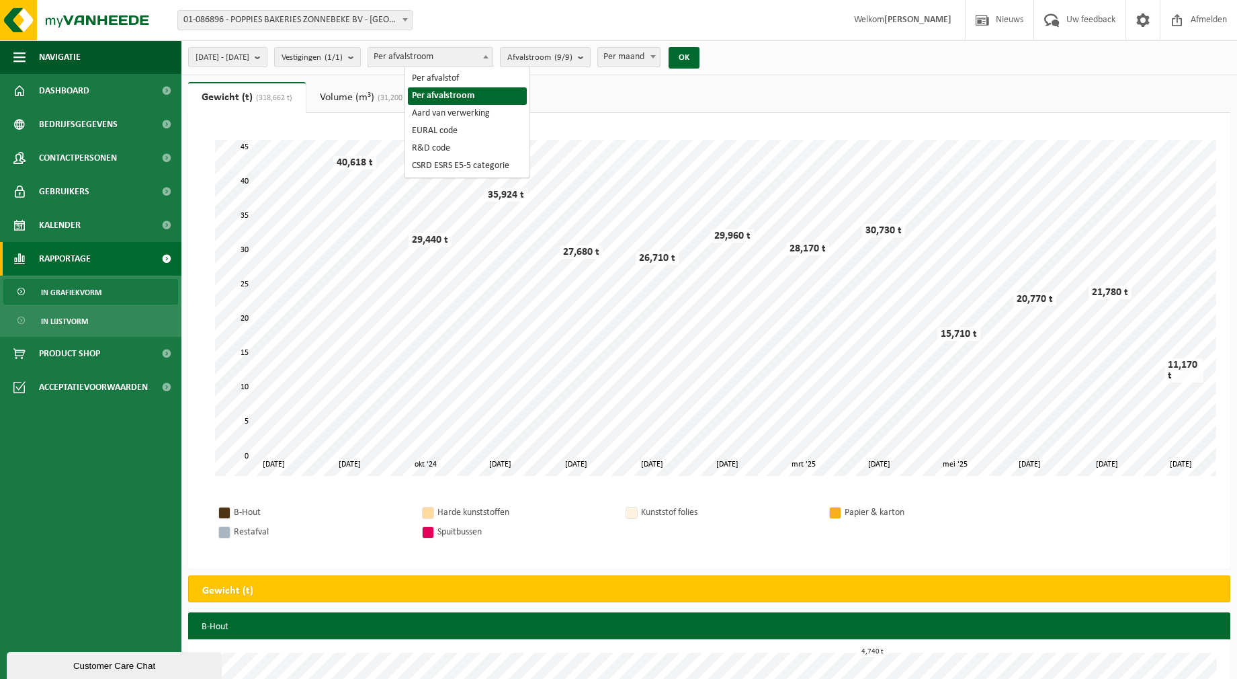
click at [493, 56] on span at bounding box center [485, 56] width 13 height 17
select select "1"
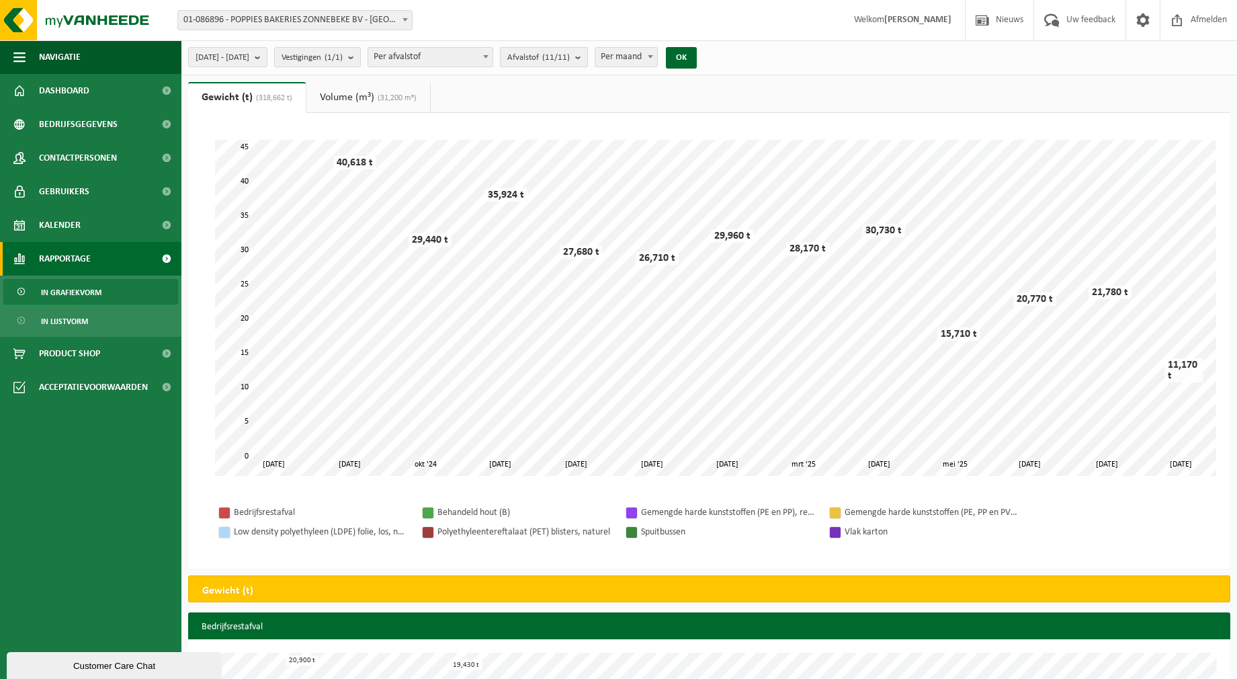
click at [588, 56] on button "Afvalstof (11/11)" at bounding box center [544, 57] width 88 height 20
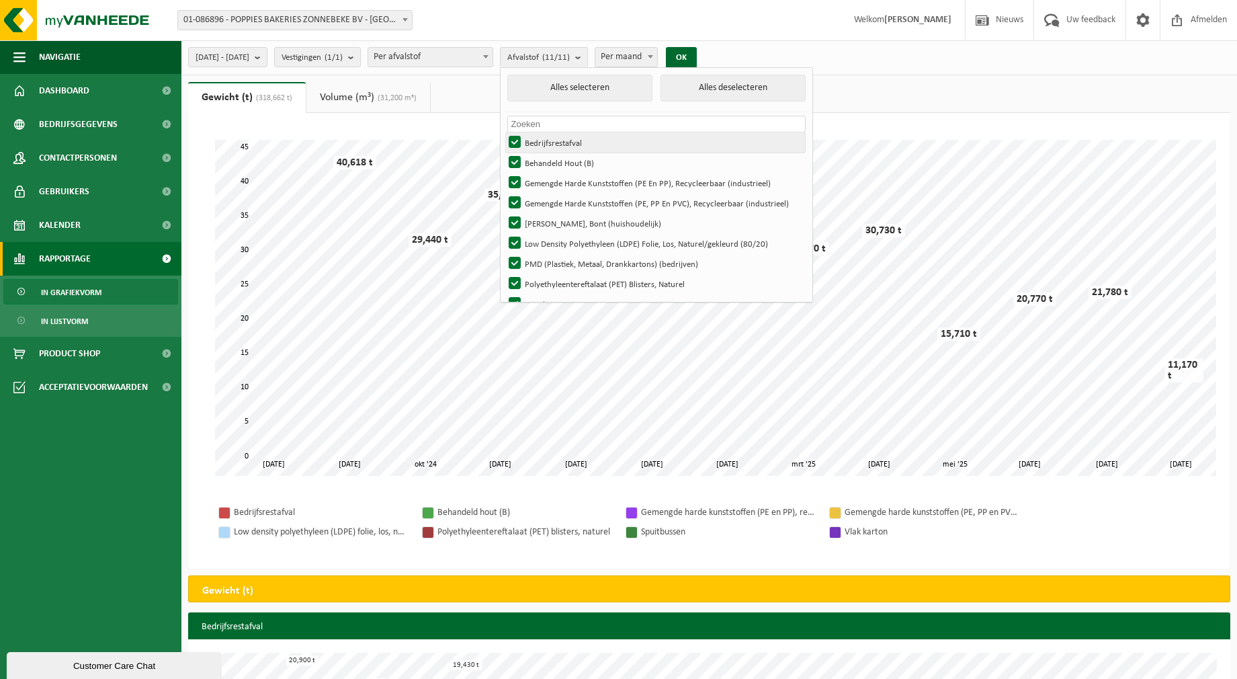
click at [552, 143] on label "Bedrijfsrestafval" at bounding box center [655, 142] width 299 height 20
click at [504, 132] on input "Bedrijfsrestafval" at bounding box center [503, 132] width 1 height 1
checkbox input "false"
click at [735, 93] on button "Alles deselecteren" at bounding box center [733, 88] width 145 height 27
checkbox input "false"
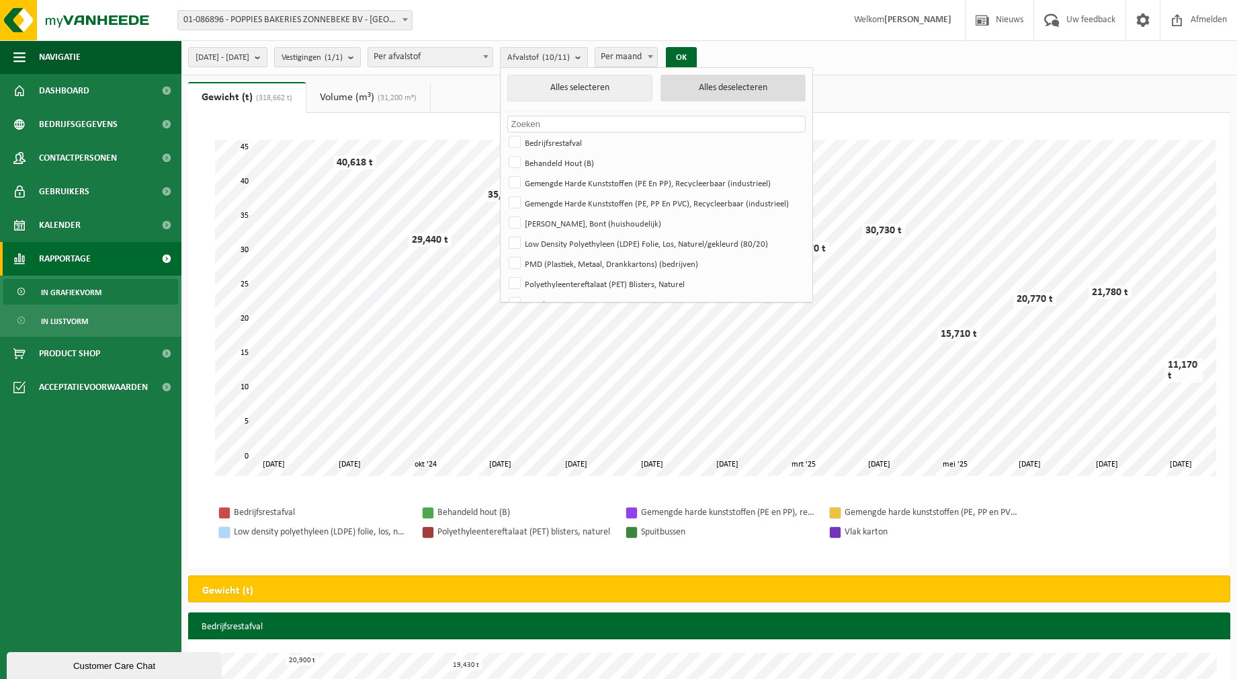
checkbox input "false"
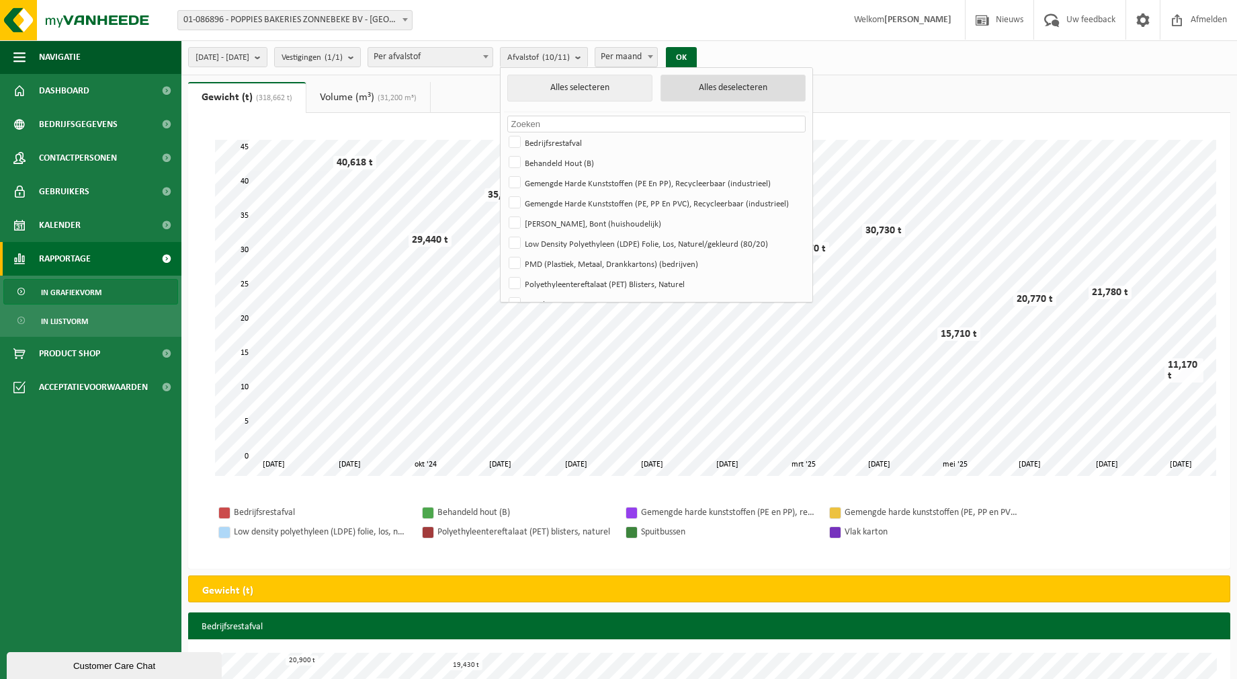
checkbox input "false"
click at [554, 145] on label "Bedrijfsrestafval" at bounding box center [655, 142] width 299 height 20
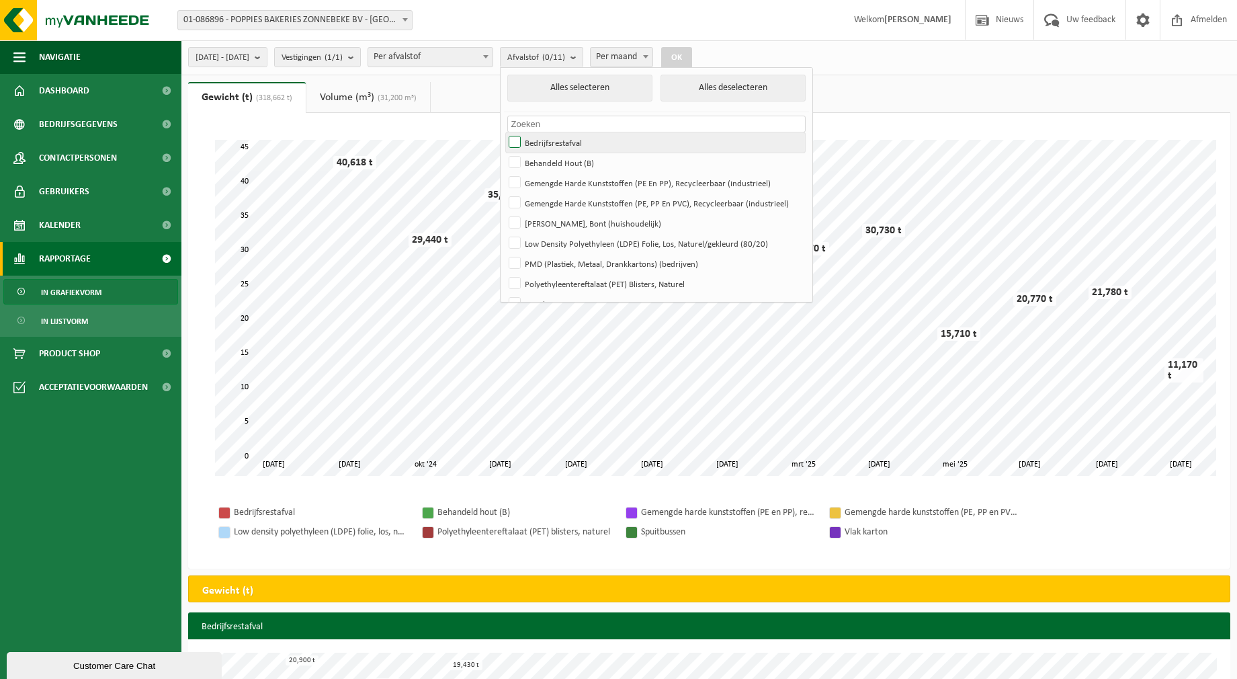
click at [504, 132] on input "Bedrijfsrestafval" at bounding box center [503, 132] width 1 height 1
checkbox input "true"
click at [692, 54] on button "OK" at bounding box center [676, 58] width 31 height 22
